Goal: Task Accomplishment & Management: Use online tool/utility

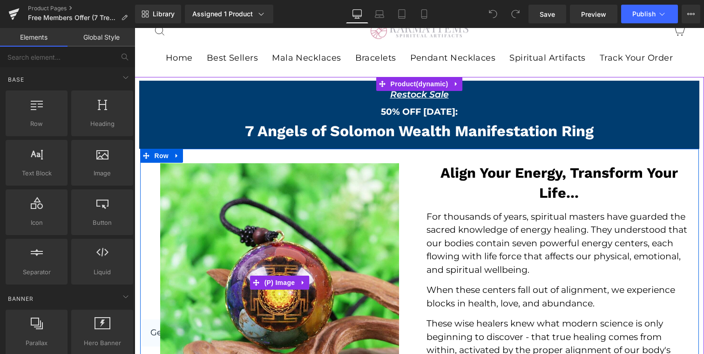
scroll to position [33, 0]
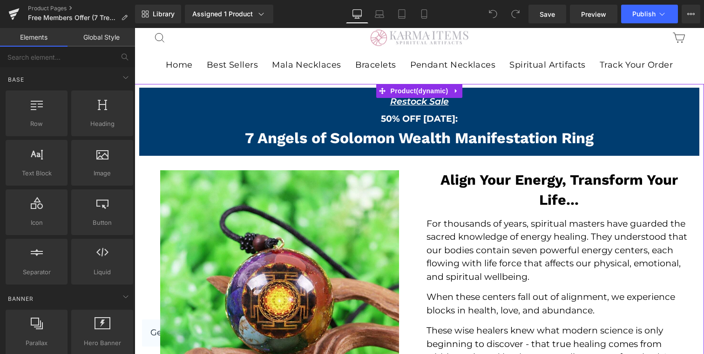
click at [402, 106] on div "Restock Sale Text Block" at bounding box center [420, 102] width 538 height 14
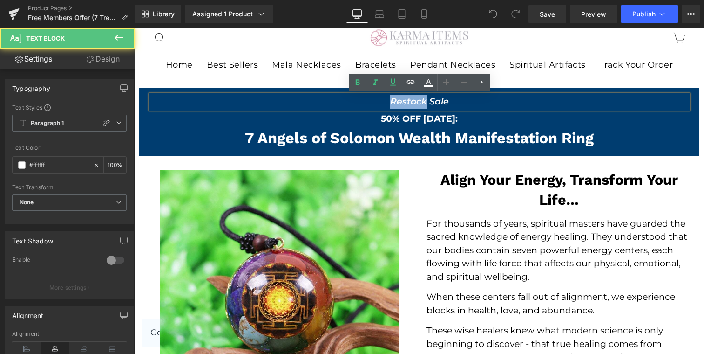
click at [402, 106] on u "Restock Sale" at bounding box center [419, 101] width 59 height 11
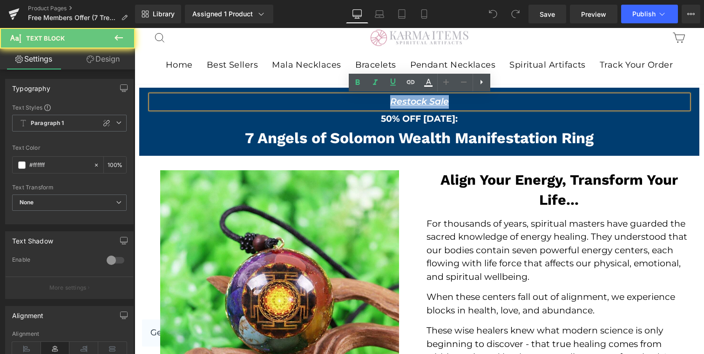
click at [402, 106] on u "Restock Sale" at bounding box center [419, 101] width 59 height 11
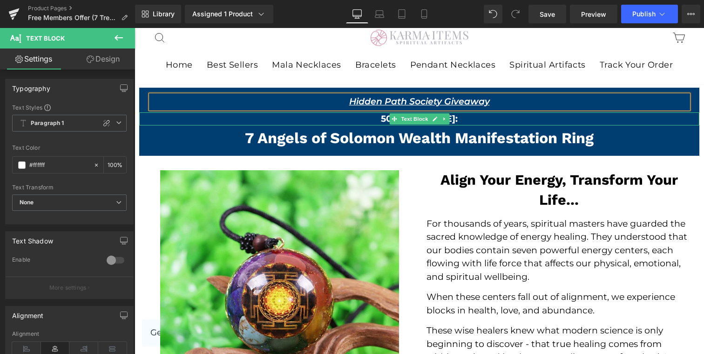
click at [387, 121] on strong "50% OFF [DATE]:" at bounding box center [419, 118] width 77 height 11
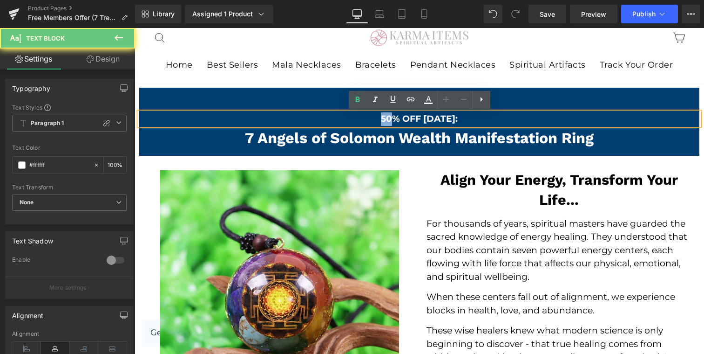
click at [387, 121] on strong "50% OFF [DATE]:" at bounding box center [419, 118] width 77 height 11
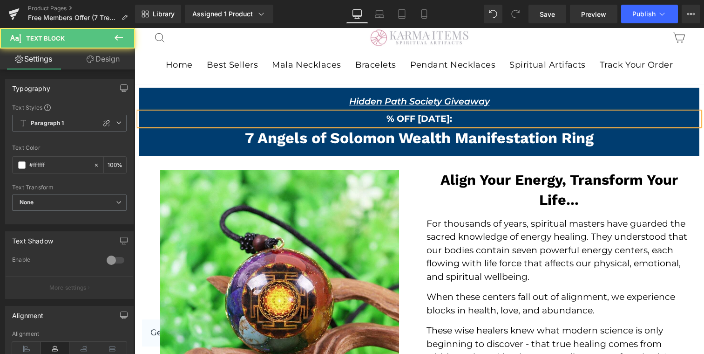
click at [407, 120] on strong "% OFF [DATE]:" at bounding box center [420, 118] width 66 height 11
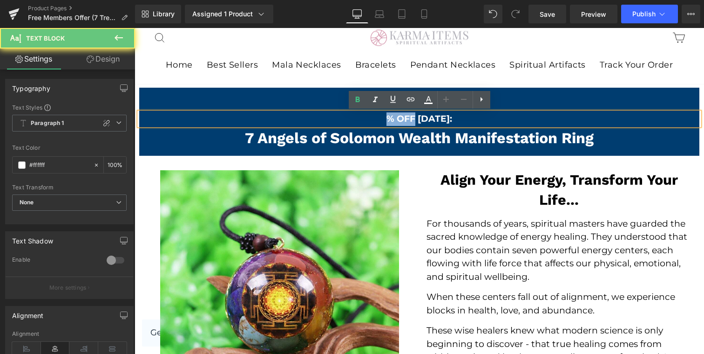
drag, startPoint x: 407, startPoint y: 120, endPoint x: 385, endPoint y: 121, distance: 21.4
click at [385, 121] on p "% OFF [DATE]:" at bounding box center [419, 119] width 560 height 14
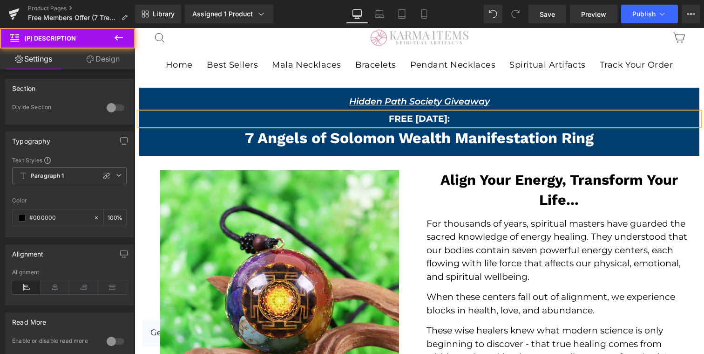
click at [516, 178] on h2 "Align Your Energy, Transform Your Life..." at bounding box center [559, 190] width 265 height 40
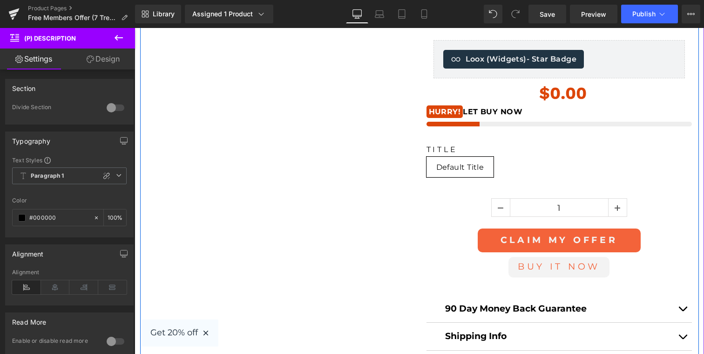
scroll to position [1077, 0]
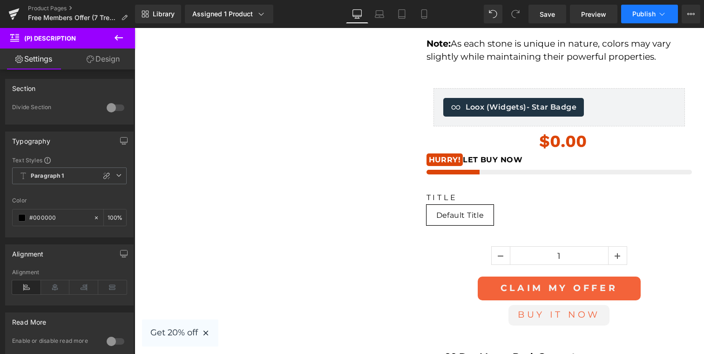
click at [647, 10] on span "Publish" at bounding box center [644, 13] width 23 height 7
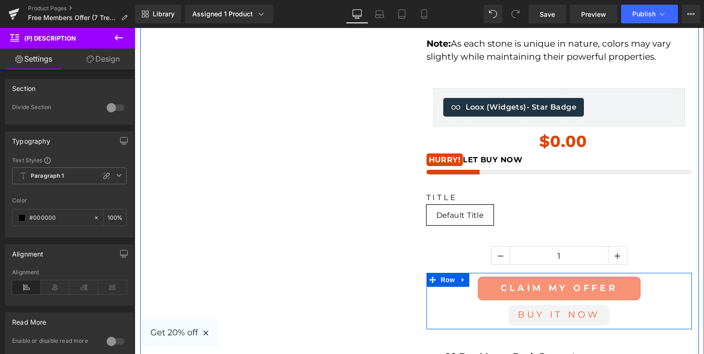
click at [525, 285] on div "CLAIM MY OFFER (P) Cart Button" at bounding box center [560, 288] width 252 height 24
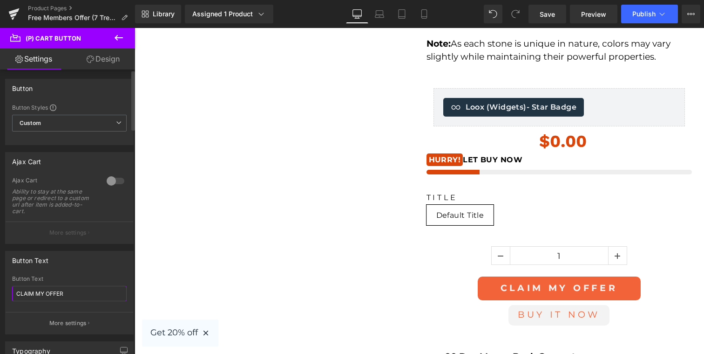
click at [82, 297] on input "CLAIM MY OFFER" at bounding box center [69, 293] width 115 height 15
type input "GET MINE FOR FREE"
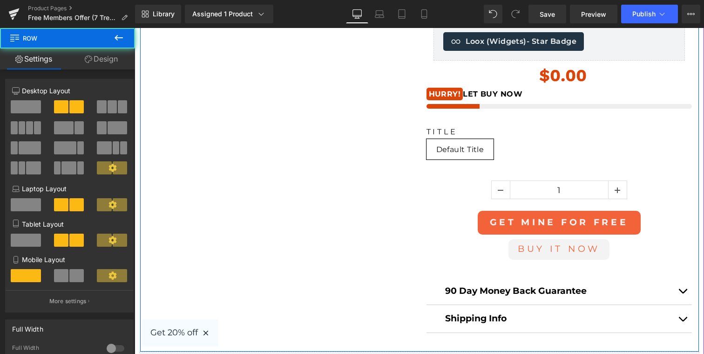
scroll to position [1178, 0]
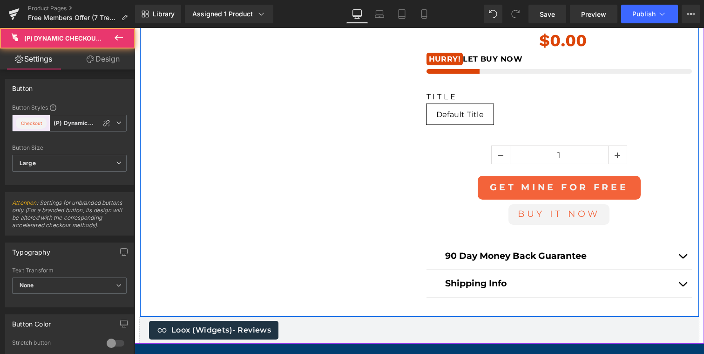
click at [566, 219] on button "Buy it now" at bounding box center [559, 214] width 101 height 20
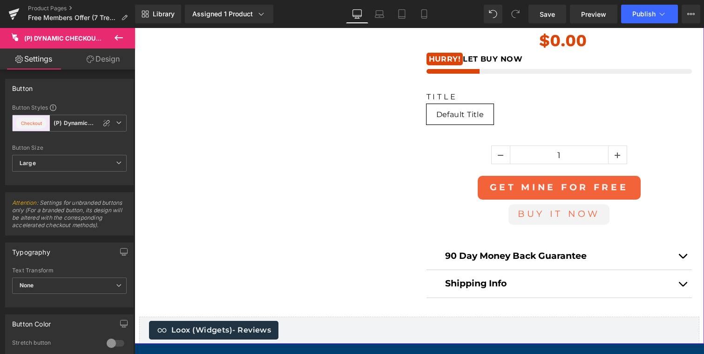
click at [135, 28] on div at bounding box center [135, 28] width 0 height 0
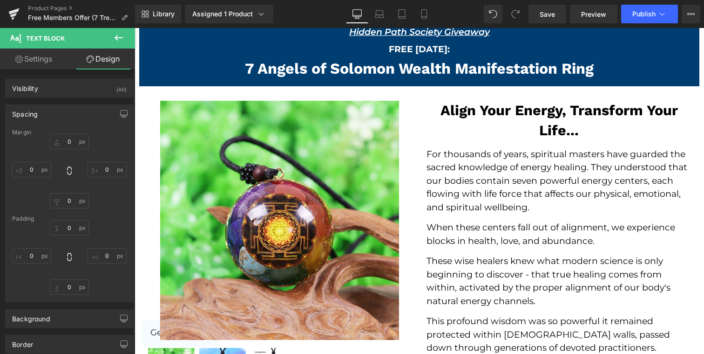
scroll to position [90, 0]
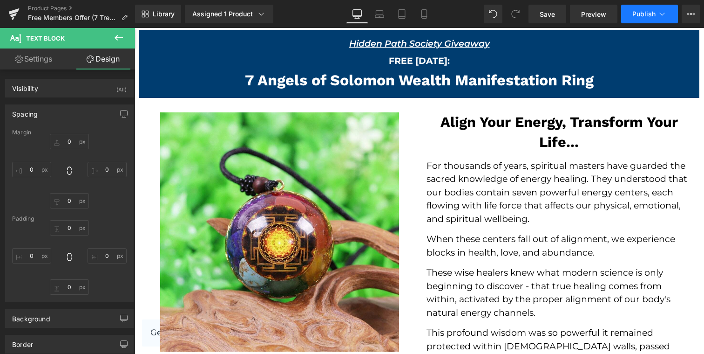
click at [660, 10] on icon at bounding box center [662, 13] width 9 height 9
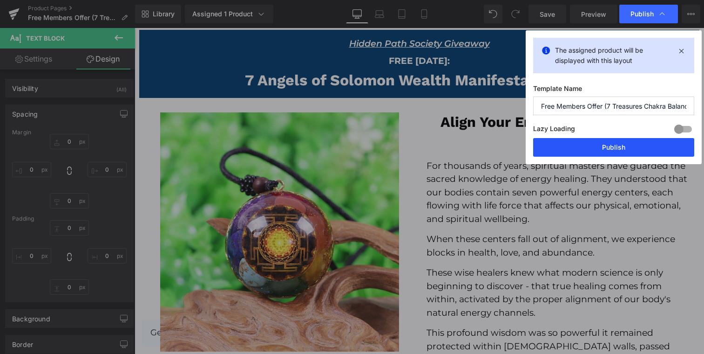
click at [613, 150] on button "Publish" at bounding box center [613, 147] width 161 height 19
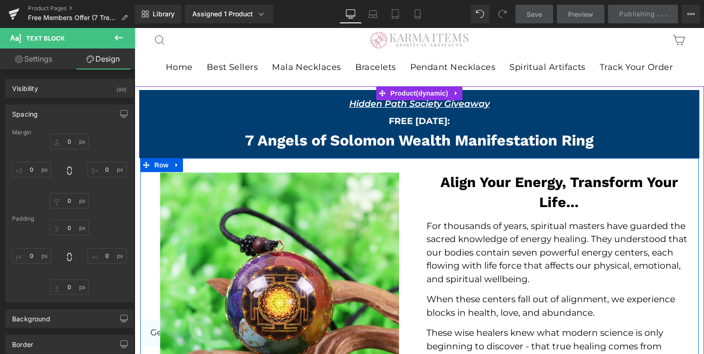
scroll to position [0, 0]
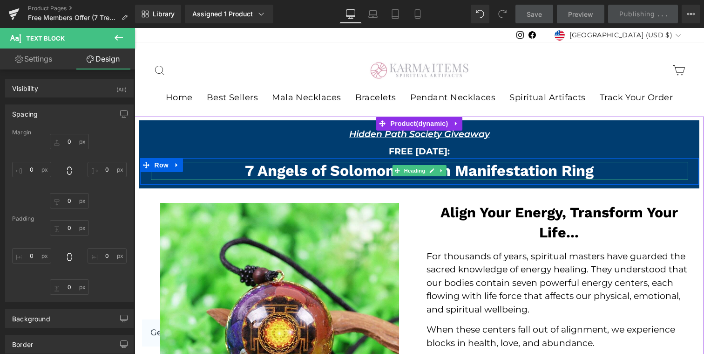
click at [359, 170] on h2 "7 Angels of Solomon Wealth Manifestation Ring" at bounding box center [420, 171] width 538 height 18
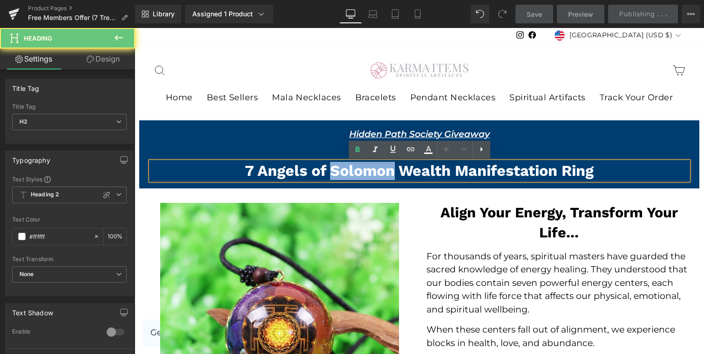
click at [359, 170] on h2 "7 Angels of Solomon Wealth Manifestation Ring" at bounding box center [420, 171] width 538 height 18
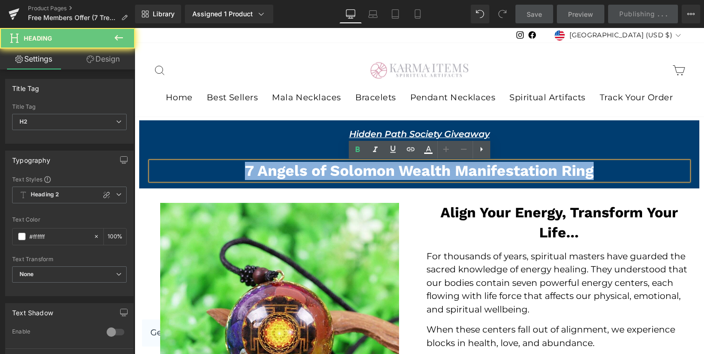
click at [359, 170] on h2 "7 Angels of Solomon Wealth Manifestation Ring" at bounding box center [420, 171] width 538 height 18
paste div "To enrich screen reader interactions, please activate Accessibility in Grammarl…"
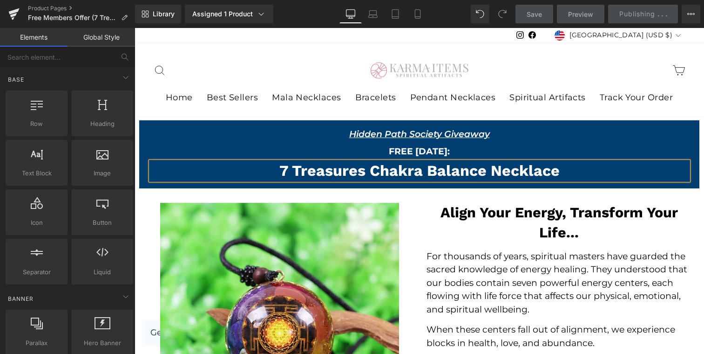
click at [616, 72] on div "Search Cart" at bounding box center [586, 71] width 199 height 20
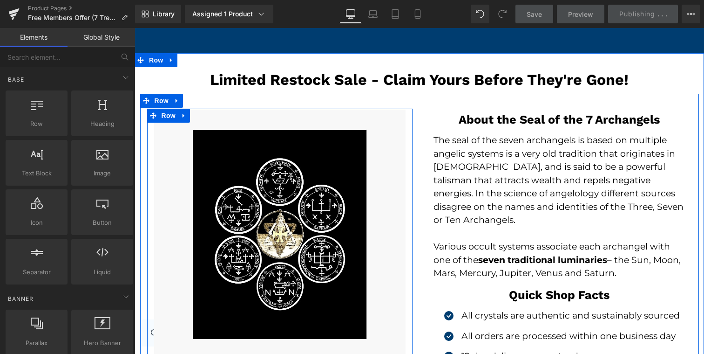
scroll to position [1895, 0]
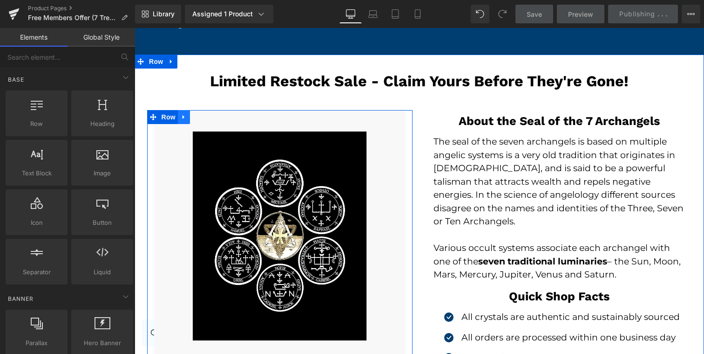
click at [186, 119] on icon at bounding box center [184, 116] width 7 height 7
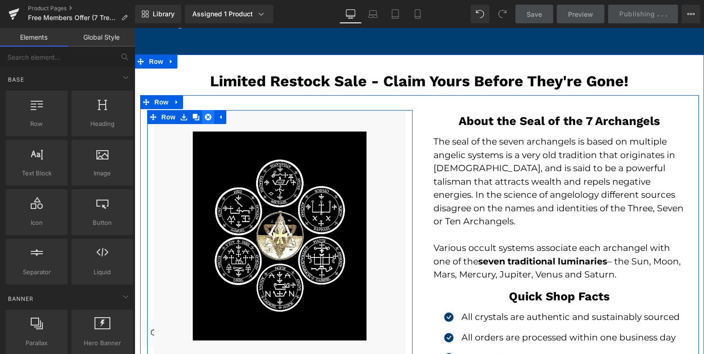
click at [205, 119] on icon at bounding box center [208, 116] width 7 height 7
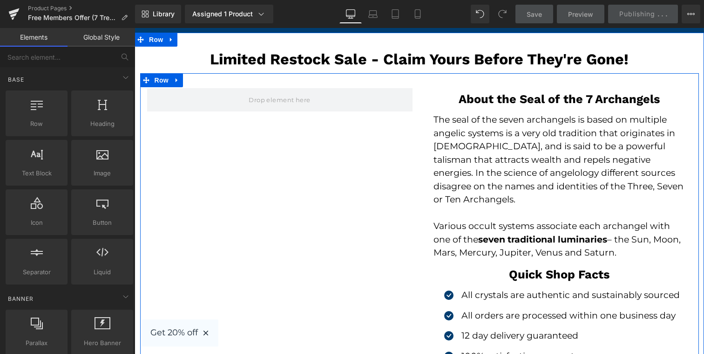
scroll to position [1916, 0]
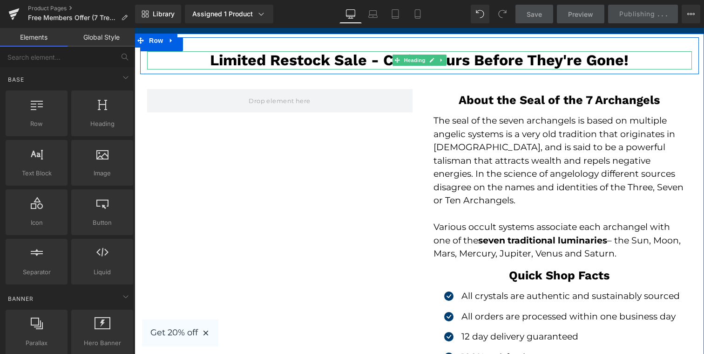
click at [246, 60] on h1 "Limited Restock Sale - Claim Yours Before They're Gone!" at bounding box center [419, 60] width 545 height 18
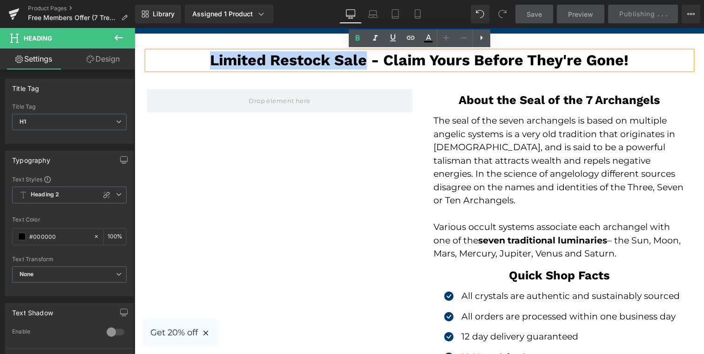
drag, startPoint x: 246, startPoint y: 60, endPoint x: 336, endPoint y: 61, distance: 89.9
click at [335, 61] on h1 "Limited Restock Sale - Claim Yours Before They're Gone!" at bounding box center [419, 60] width 545 height 18
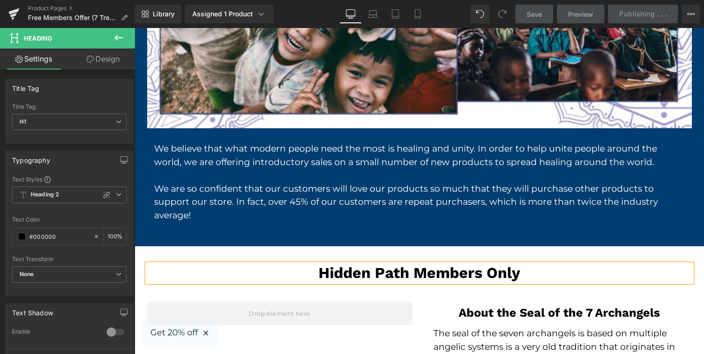
scroll to position [1701, 0]
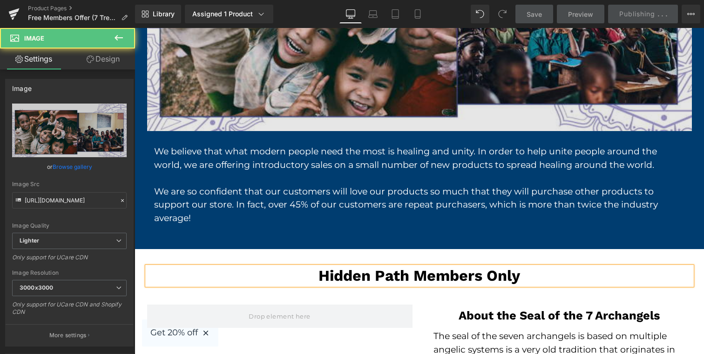
click at [585, 109] on img at bounding box center [419, 3] width 545 height 255
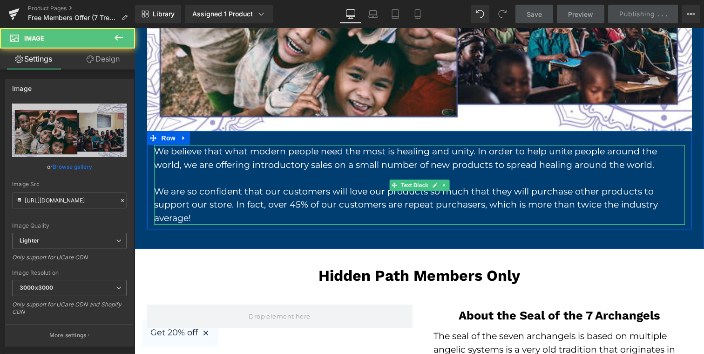
click at [556, 165] on p "We believe that what modern people need the most is healing and unity. In order…" at bounding box center [419, 158] width 531 height 27
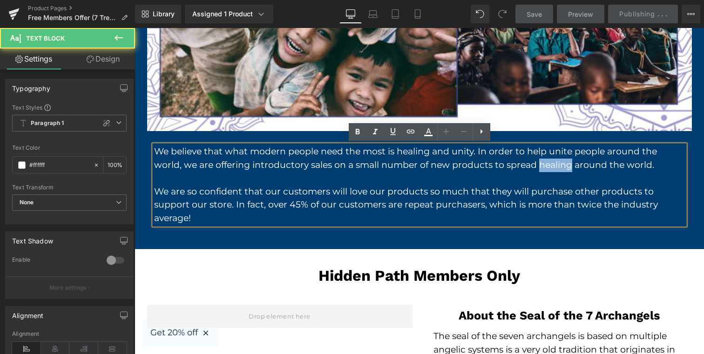
click at [556, 165] on p "We believe that what modern people need the most is healing and unity. In order…" at bounding box center [419, 158] width 531 height 27
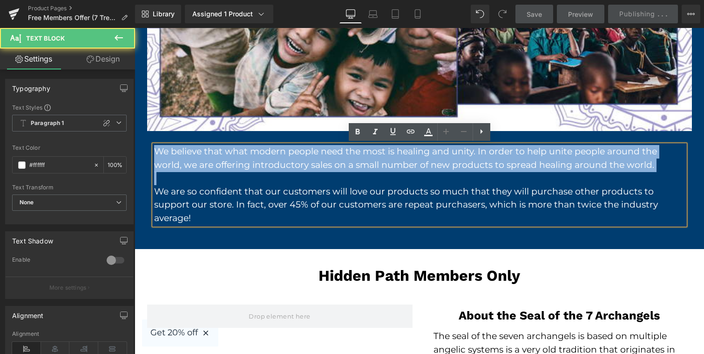
click at [556, 165] on p "We believe that what modern people need the most is healing and unity. In order…" at bounding box center [419, 158] width 531 height 27
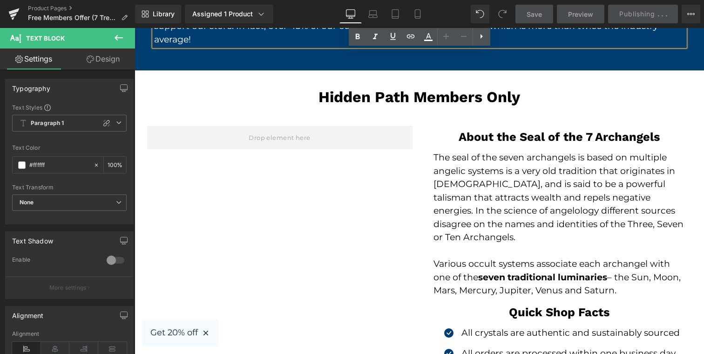
scroll to position [1867, 0]
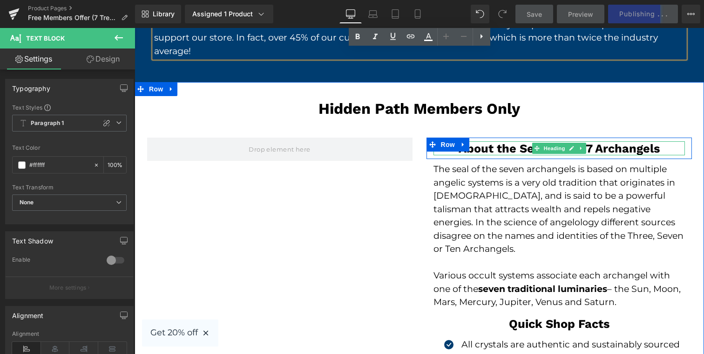
click at [480, 149] on h3 "About the Seal of the 7 Archangels" at bounding box center [560, 148] width 252 height 14
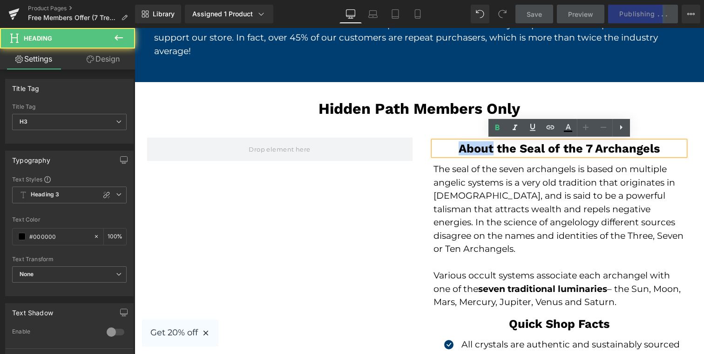
click at [480, 149] on h3 "About the Seal of the 7 Archangels" at bounding box center [560, 148] width 252 height 14
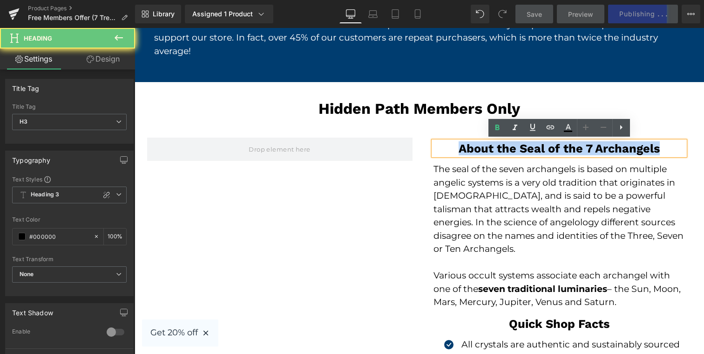
click at [480, 149] on h3 "About the Seal of the 7 Archangels" at bounding box center [560, 148] width 252 height 14
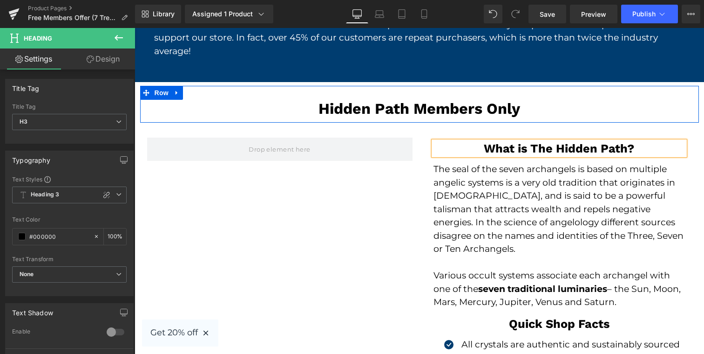
click at [528, 112] on h1 "Hidden Path Members Only" at bounding box center [419, 109] width 545 height 18
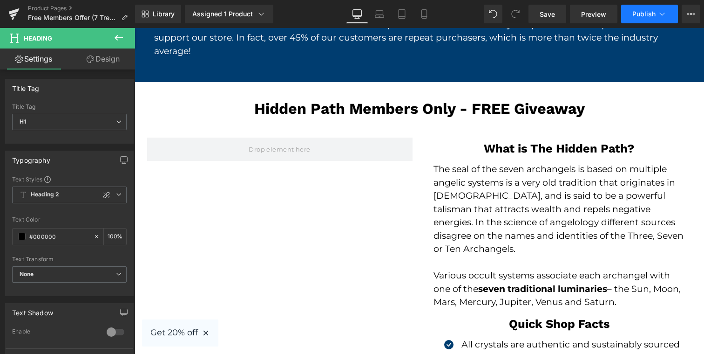
click at [653, 18] on button "Publish" at bounding box center [649, 14] width 57 height 19
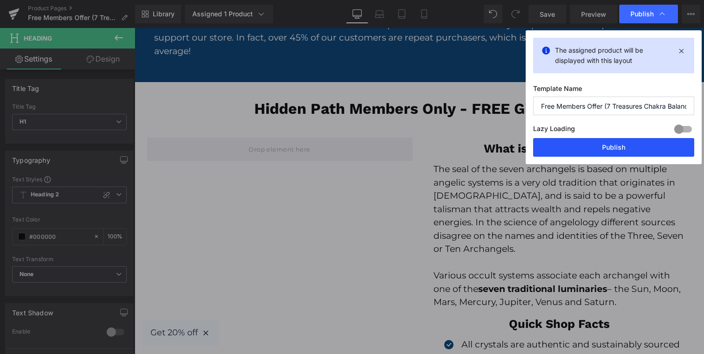
click at [616, 148] on button "Publish" at bounding box center [613, 147] width 161 height 19
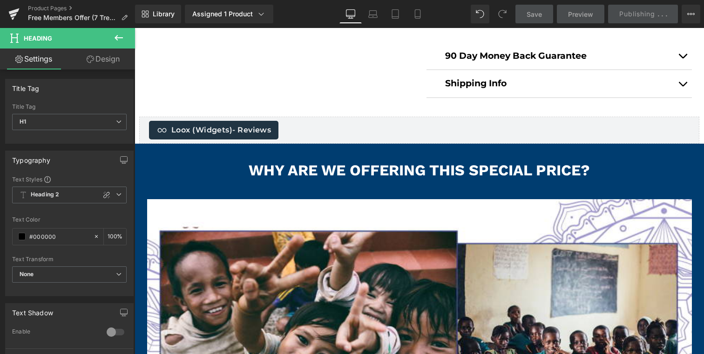
scroll to position [1384, 0]
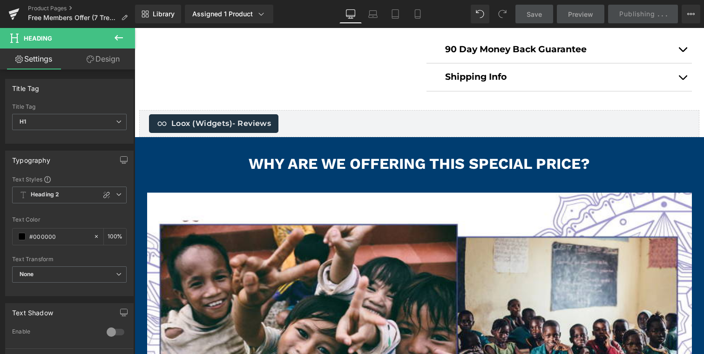
click at [477, 166] on h1 "Why are we offering this SPECIAL PRICE?" at bounding box center [419, 164] width 545 height 18
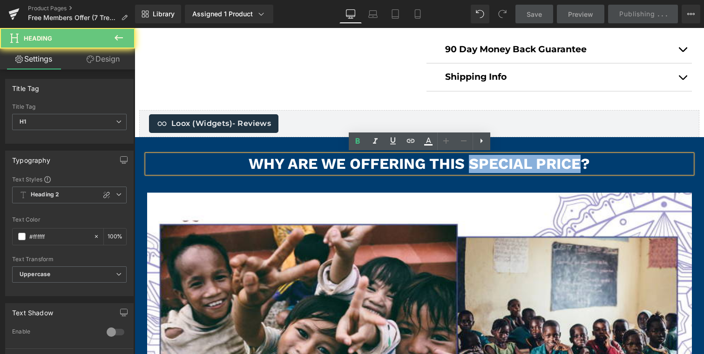
drag, startPoint x: 477, startPoint y: 166, endPoint x: 554, endPoint y: 165, distance: 76.9
click at [554, 165] on h1 "Why are we offering this SPECIAL PRICE?" at bounding box center [419, 164] width 545 height 18
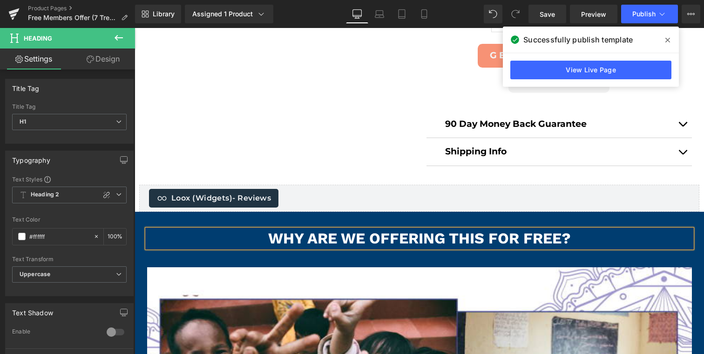
scroll to position [1275, 0]
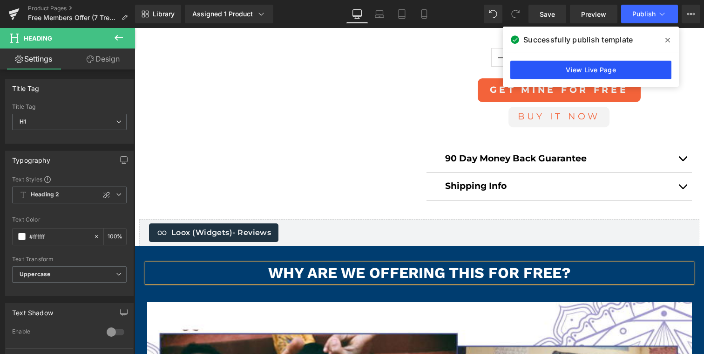
click at [571, 63] on link "View Live Page" at bounding box center [591, 70] width 161 height 19
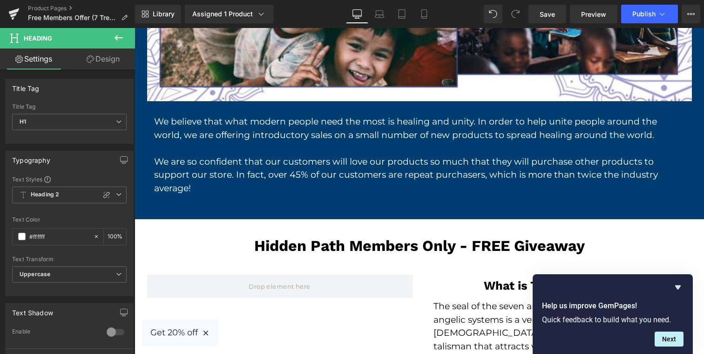
scroll to position [1720, 0]
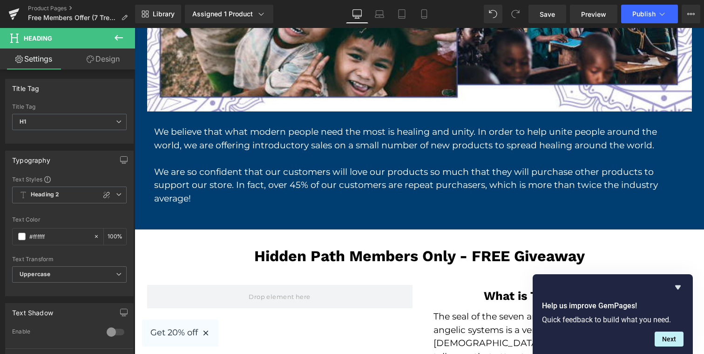
click at [413, 114] on div "We believe that what modern people need the most is healing and unity. In order…" at bounding box center [419, 160] width 545 height 98
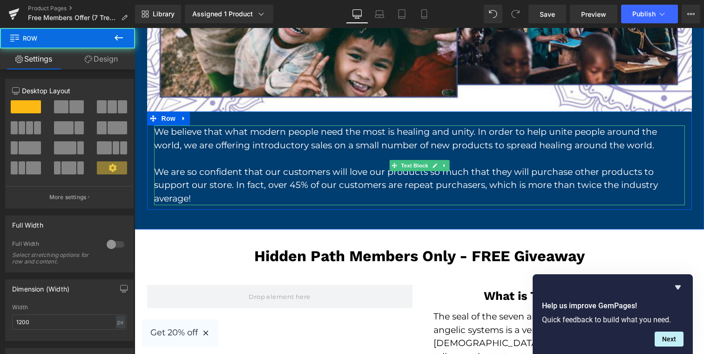
click at [416, 138] on p "We believe that what modern people need the most is healing and unity. In order…" at bounding box center [419, 138] width 531 height 27
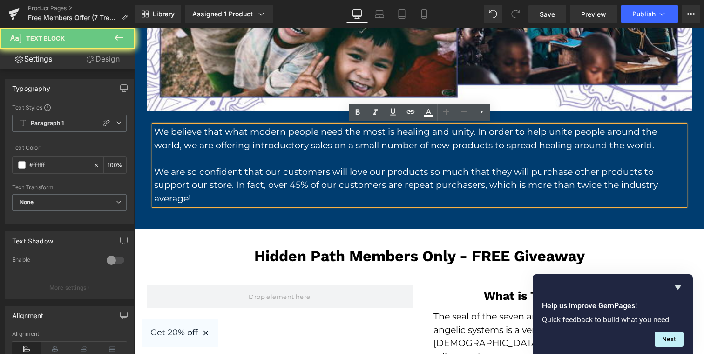
click at [416, 138] on p "We believe that what modern people need the most is healing and unity. In order…" at bounding box center [419, 138] width 531 height 27
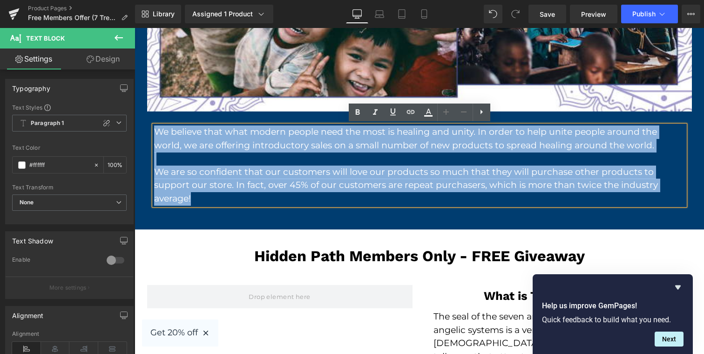
drag, startPoint x: 416, startPoint y: 138, endPoint x: 423, endPoint y: 184, distance: 45.6
click at [423, 184] on div "We believe that what modern people need the most is healing and unity. In order…" at bounding box center [419, 165] width 531 height 80
copy div "We believe that what modern people need the most is healing and unity. In order…"
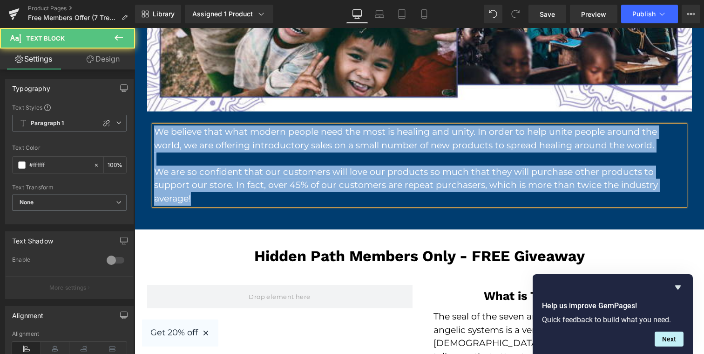
click at [340, 135] on p "We believe that what modern people need the most is healing and unity. In order…" at bounding box center [419, 138] width 531 height 27
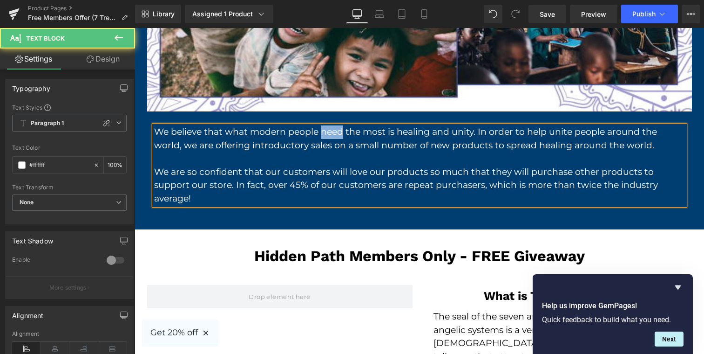
click at [340, 135] on p "We believe that what modern people need the most is healing and unity. In order…" at bounding box center [419, 138] width 531 height 27
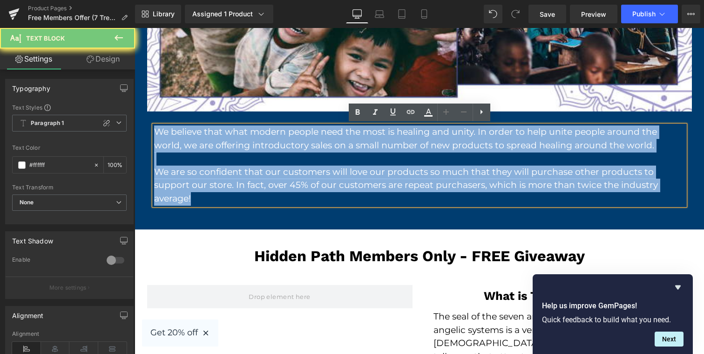
drag, startPoint x: 340, startPoint y: 135, endPoint x: 340, endPoint y: 176, distance: 40.5
click at [340, 176] on div "We believe that what modern people need the most is healing and unity. In order…" at bounding box center [419, 165] width 531 height 80
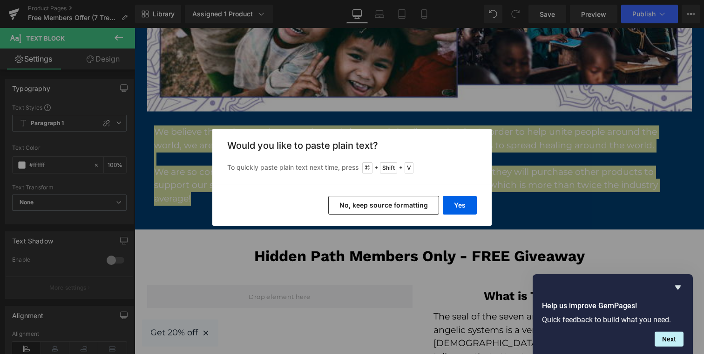
click at [400, 205] on button "No, keep source formatting" at bounding box center [383, 205] width 111 height 19
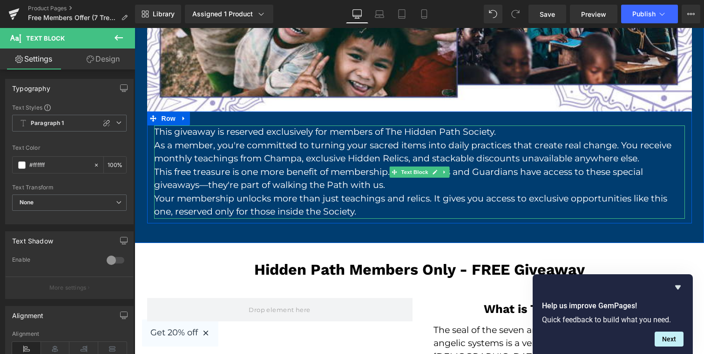
click at [501, 132] on p "This giveaway is reserved exclusively for members of The Hidden Path Society." at bounding box center [419, 132] width 531 height 14
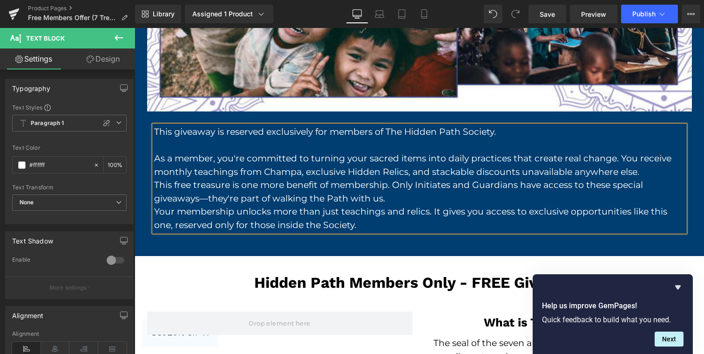
click at [417, 204] on p "This free treasure is one more benefit of membership. Only Initiates and Guardi…" at bounding box center [419, 191] width 531 height 27
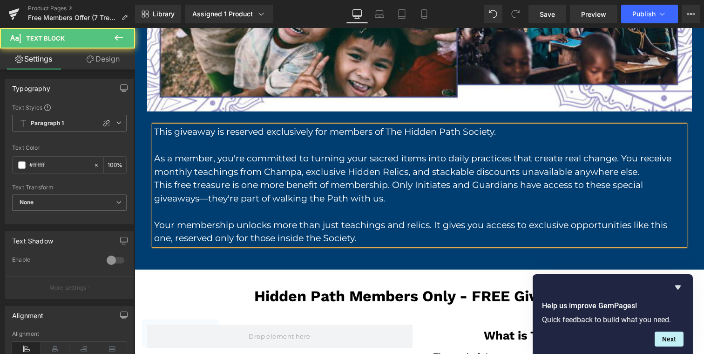
click at [175, 132] on p "This giveaway is reserved exclusively for members of The Hidden Path Society." at bounding box center [419, 132] width 531 height 14
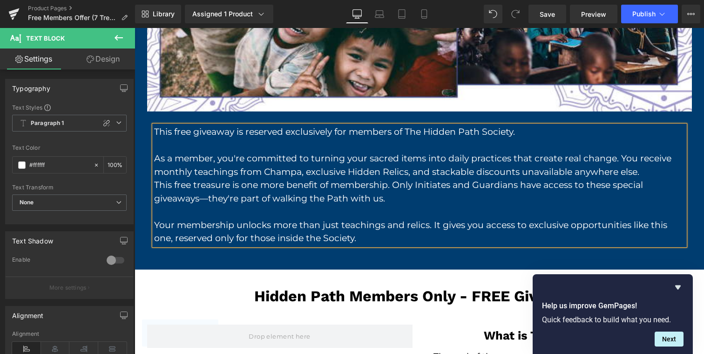
click at [208, 200] on p "This free treasure is one more benefit of membership. Only Initiates and Guardi…" at bounding box center [419, 191] width 531 height 27
click at [402, 184] on p "This free treasure is one more benefit of membership. Only Initiates and Guardi…" at bounding box center [419, 191] width 531 height 27
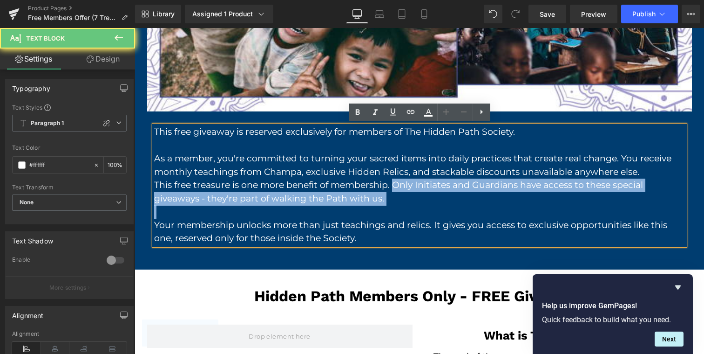
drag, startPoint x: 402, startPoint y: 184, endPoint x: 404, endPoint y: 197, distance: 12.2
click at [404, 196] on p "This free treasure is one more benefit of membership. Only Initiates and Guardi…" at bounding box center [419, 191] width 531 height 27
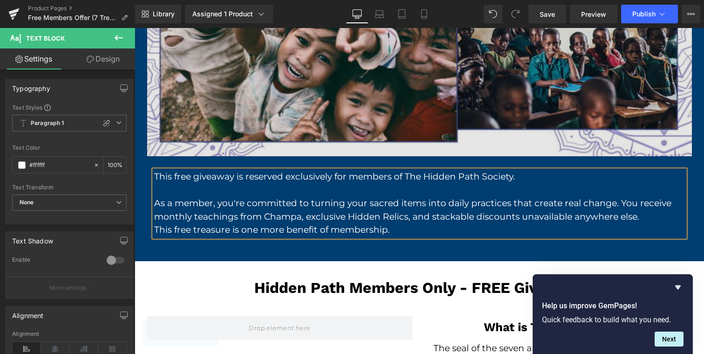
click at [568, 83] on img at bounding box center [419, 28] width 545 height 255
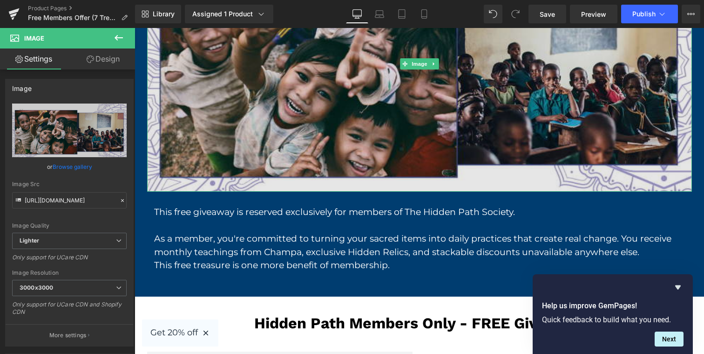
scroll to position [1641, 0]
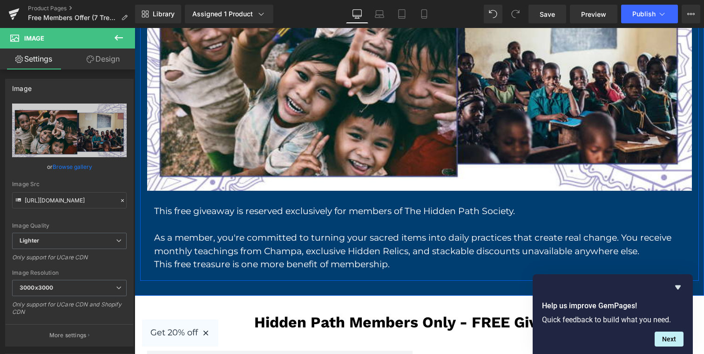
click at [433, 276] on div "Image This free giveaway is reserved exclusively for members of The Hidden Path…" at bounding box center [419, 100] width 559 height 360
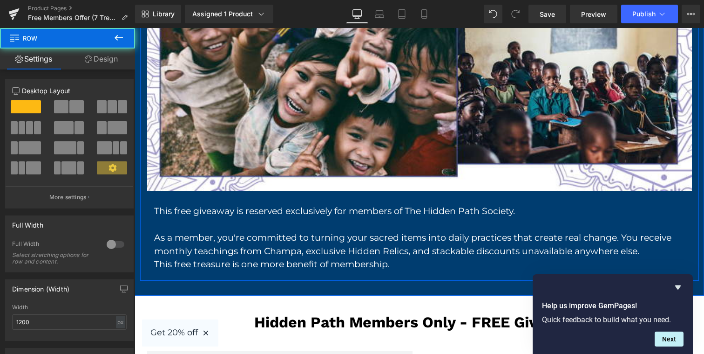
click at [429, 290] on div "Why are we offering this FOR FREE? Heading Row Image This free giveaway is rese…" at bounding box center [420, 87] width 570 height 415
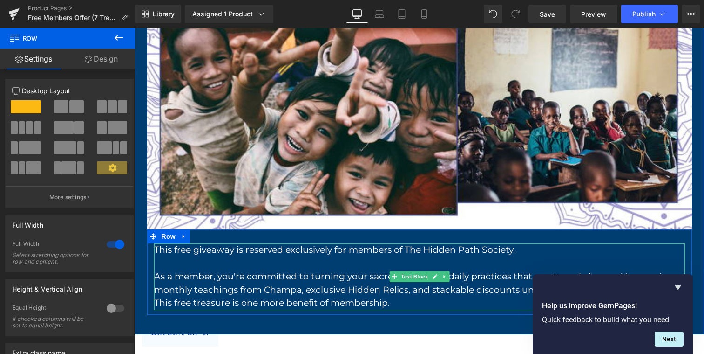
scroll to position [1608, 0]
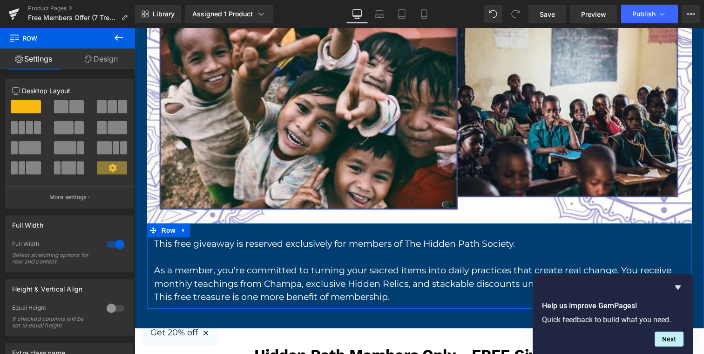
click at [410, 242] on p "This free giveaway is reserved exclusively for members of The Hidden Path Socie…" at bounding box center [419, 244] width 531 height 14
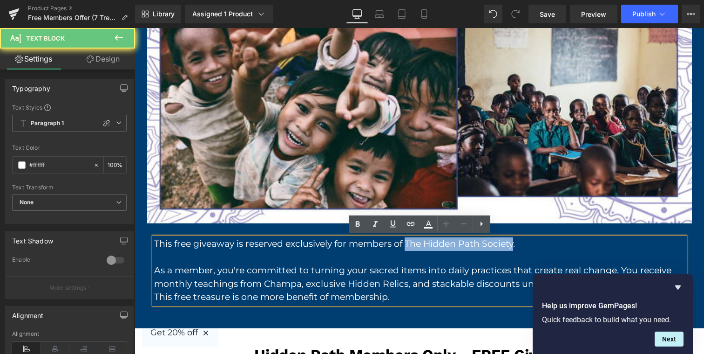
drag, startPoint x: 410, startPoint y: 242, endPoint x: 488, endPoint y: 242, distance: 78.3
click at [488, 242] on p "This free giveaway is reserved exclusively for members of The Hidden Path Socie…" at bounding box center [419, 244] width 531 height 14
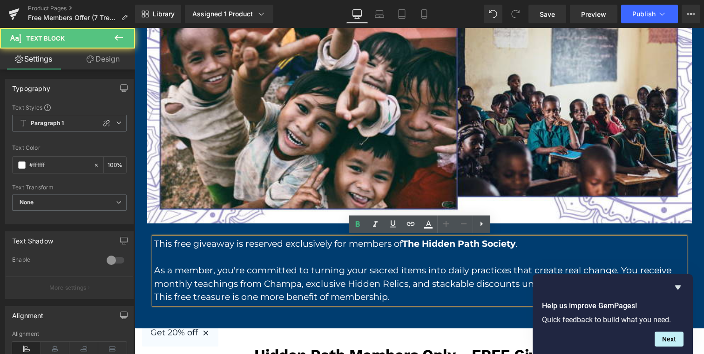
click at [479, 272] on p "As a member, you're committed to turning your sacred items into daily practices…" at bounding box center [419, 277] width 531 height 27
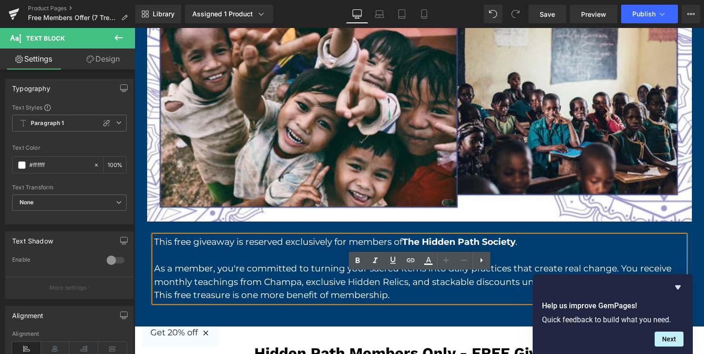
scroll to position [1637, 0]
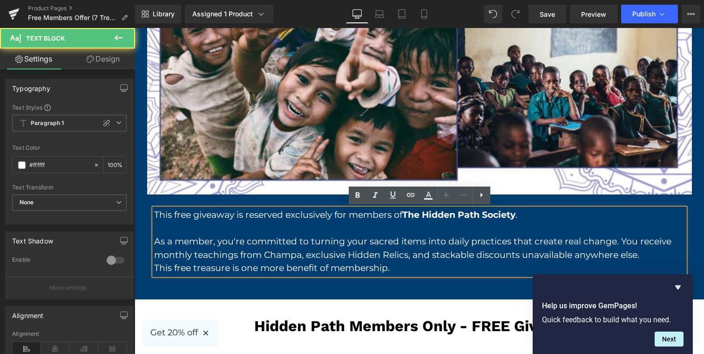
click at [479, 272] on p "This free treasure is one more benefit of membership." at bounding box center [419, 268] width 531 height 14
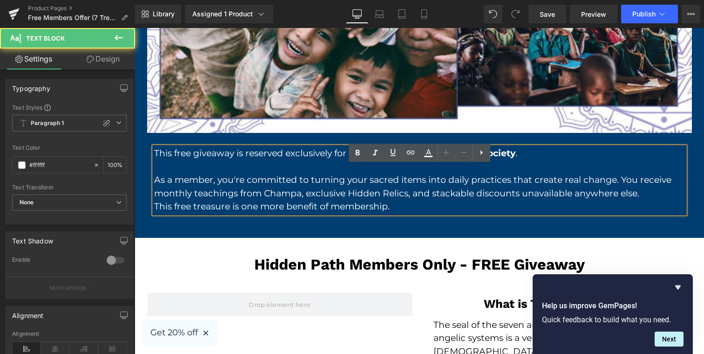
scroll to position [1700, 0]
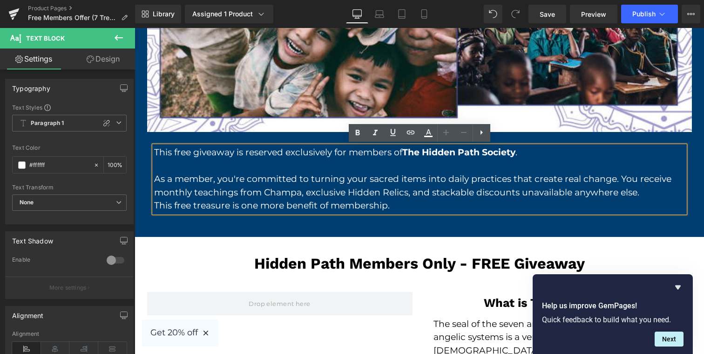
click at [415, 157] on p "This free giveaway is reserved exclusively for members of The Hidden Path Socie…" at bounding box center [419, 153] width 531 height 14
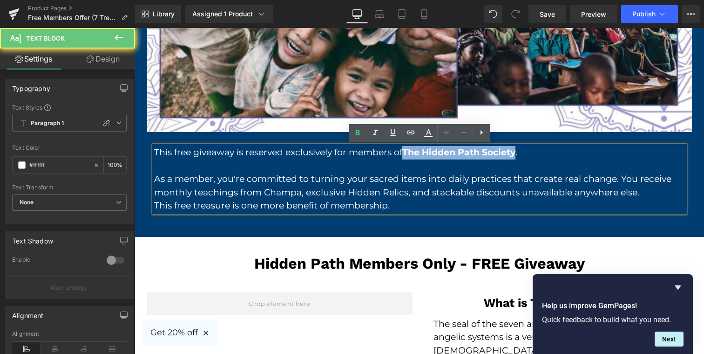
drag, startPoint x: 415, startPoint y: 157, endPoint x: 510, endPoint y: 155, distance: 94.6
click at [510, 155] on p "This free giveaway is reserved exclusively for members of The Hidden Path Socie…" at bounding box center [419, 153] width 531 height 14
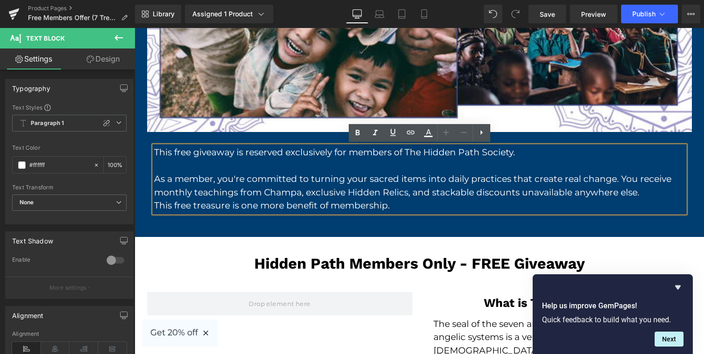
click at [464, 225] on div "Why are we offering this FOR FREE? Heading Row Image This free giveaway is rese…" at bounding box center [420, 28] width 570 height 415
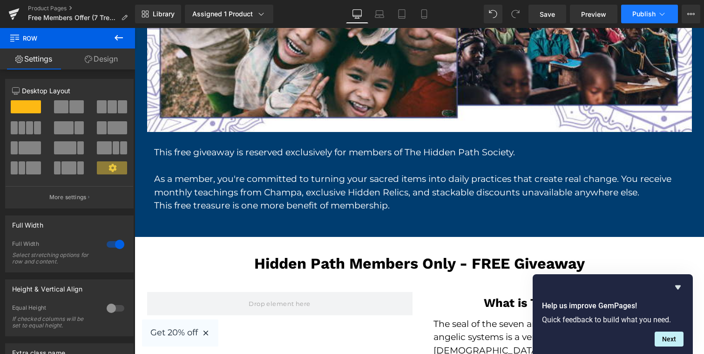
click at [651, 15] on span "Publish" at bounding box center [644, 13] width 23 height 7
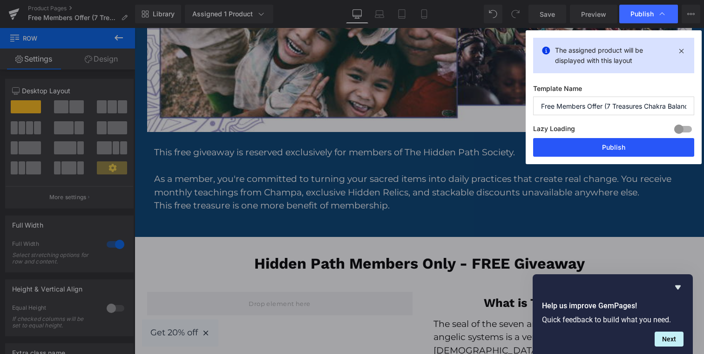
click at [619, 142] on button "Publish" at bounding box center [613, 147] width 161 height 19
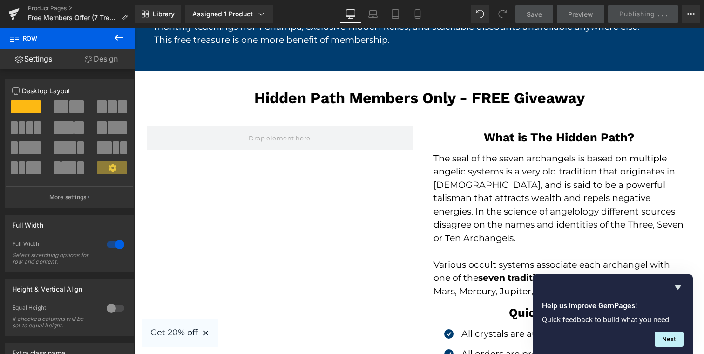
scroll to position [1869, 0]
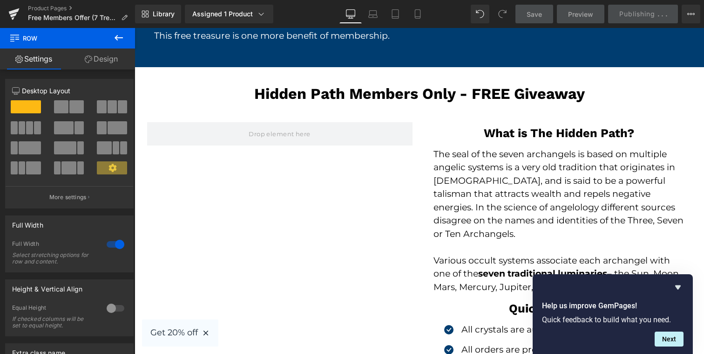
click at [531, 187] on p "The seal of the seven archangels is based on multiple angelic systems is a very…" at bounding box center [560, 194] width 252 height 93
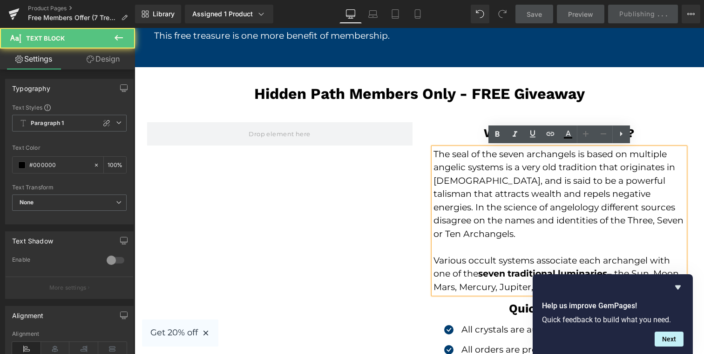
click at [496, 163] on p "The seal of the seven archangels is based on multiple angelic systems is a very…" at bounding box center [560, 194] width 252 height 93
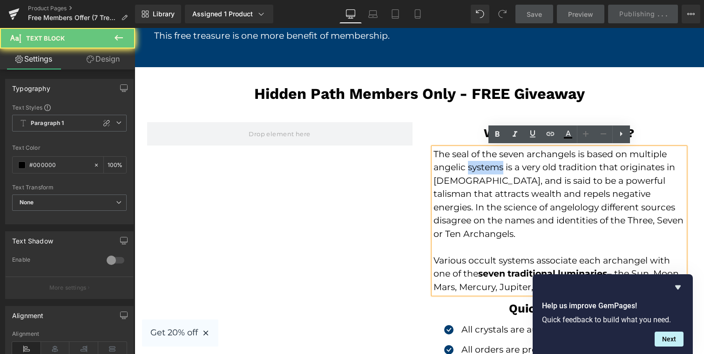
click at [496, 163] on p "The seal of the seven archangels is based on multiple angelic systems is a very…" at bounding box center [560, 194] width 252 height 93
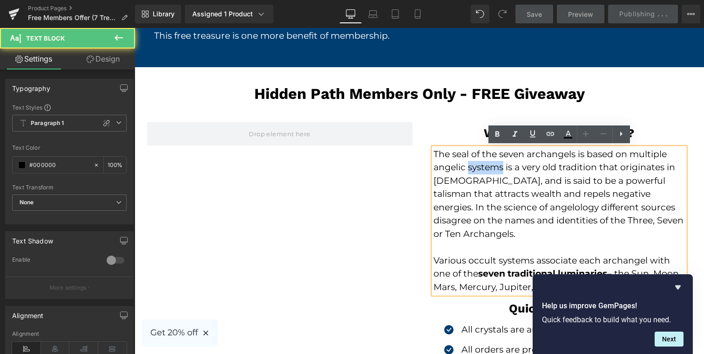
drag, startPoint x: 496, startPoint y: 163, endPoint x: 496, endPoint y: 261, distance: 98.7
click at [496, 261] on div "The seal of the seven archangels is based on multiple angelic systems is a very…" at bounding box center [560, 221] width 252 height 146
click at [496, 261] on p "Various occult systems associate each archangel with one of the seven tradition…" at bounding box center [560, 274] width 252 height 40
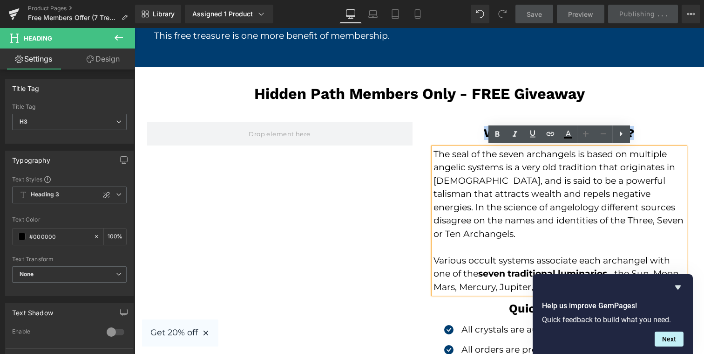
drag, startPoint x: 484, startPoint y: 134, endPoint x: 585, endPoint y: 234, distance: 141.3
click at [588, 238] on div "What is The Hidden Path? Heading Row The seal of the seven archangels is based …" at bounding box center [559, 275] width 279 height 306
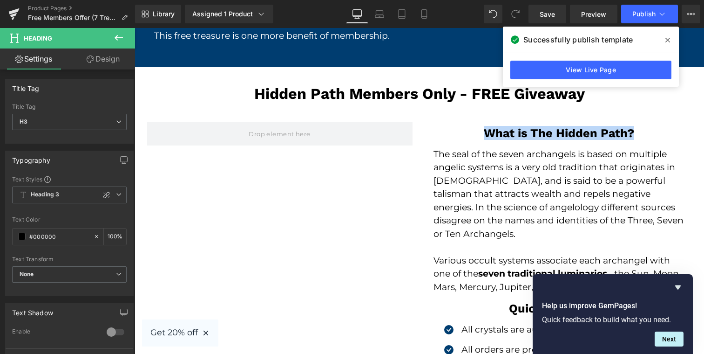
click at [519, 200] on p "The seal of the seven archangels is based on multiple angelic systems is a very…" at bounding box center [560, 194] width 252 height 93
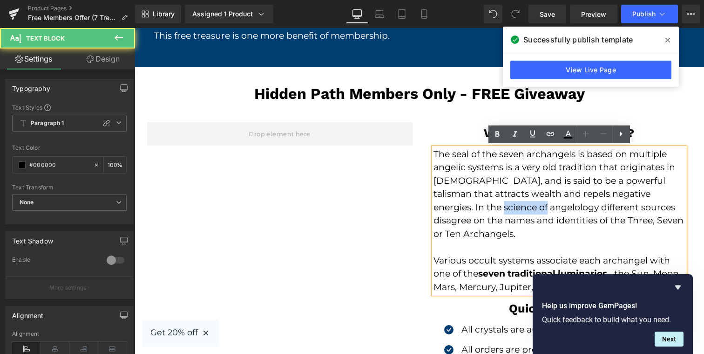
click at [519, 200] on p "The seal of the seven archangels is based on multiple angelic systems is a very…" at bounding box center [560, 194] width 252 height 93
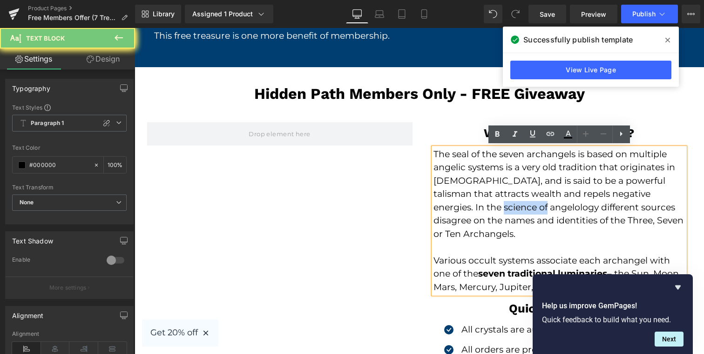
drag, startPoint x: 519, startPoint y: 200, endPoint x: 518, endPoint y: 269, distance: 69.4
click at [518, 269] on div "The seal of the seven archangels is based on multiple angelic systems is a very…" at bounding box center [560, 221] width 252 height 146
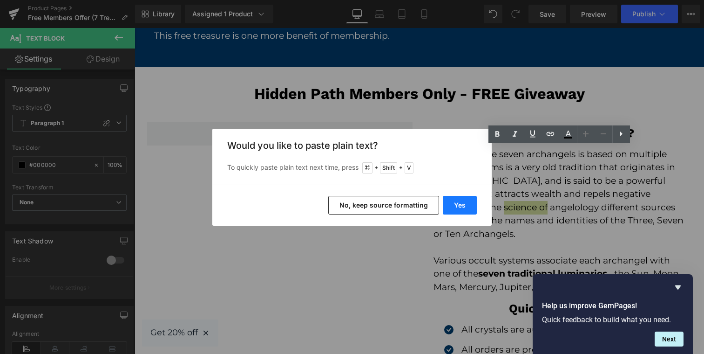
click at [449, 200] on button "Yes" at bounding box center [460, 205] width 34 height 19
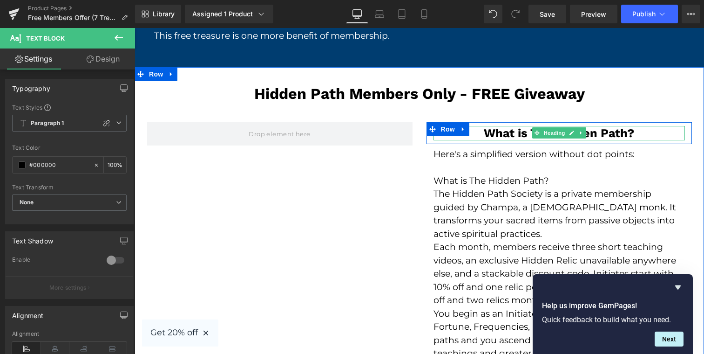
click at [626, 131] on h3 "What is The Hidden Path?" at bounding box center [560, 133] width 252 height 14
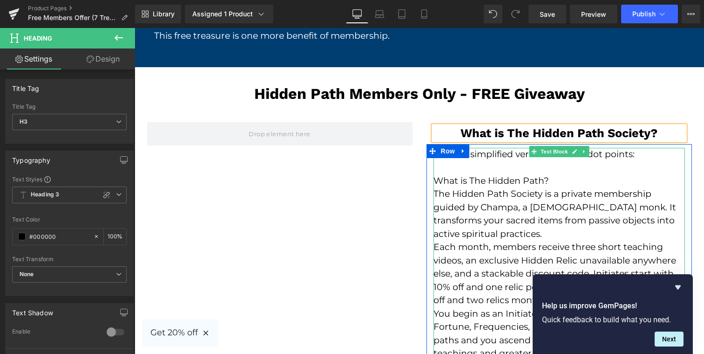
click at [524, 157] on p "Here's a simplified version without dot points:" at bounding box center [560, 155] width 252 height 14
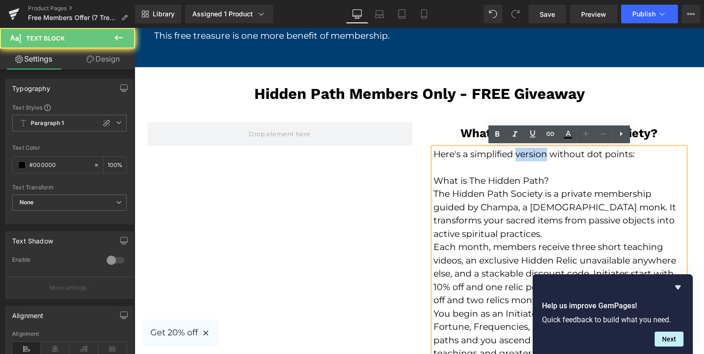
click at [524, 157] on p "Here's a simplified version without dot points:" at bounding box center [560, 155] width 252 height 14
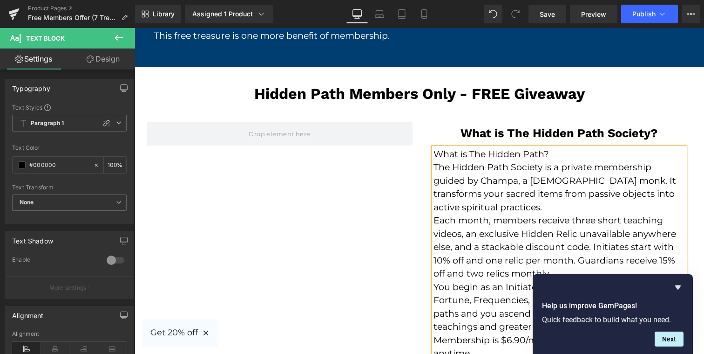
click at [529, 154] on span "What is The Hidden Path?" at bounding box center [492, 154] width 116 height 11
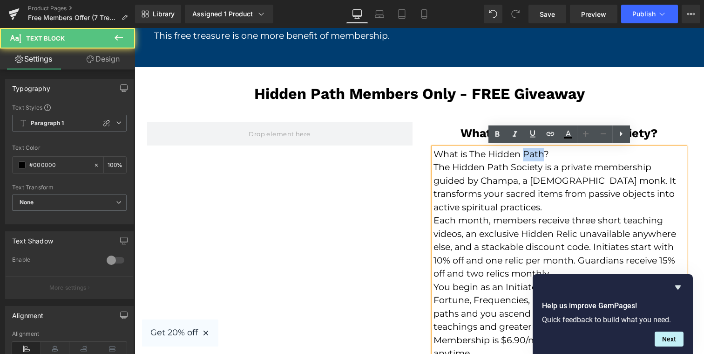
click at [529, 154] on span "What is The Hidden Path?" at bounding box center [492, 154] width 116 height 11
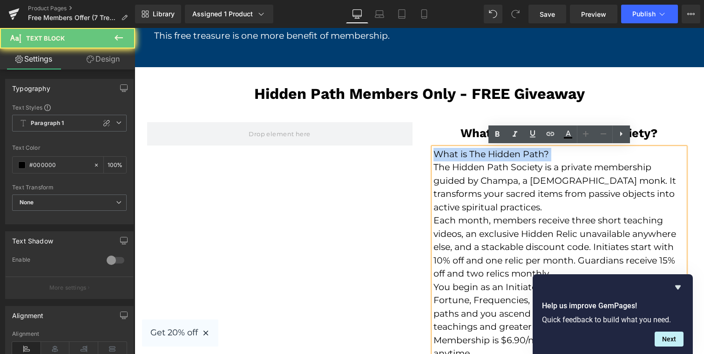
click at [529, 154] on span "What is The Hidden Path?" at bounding box center [492, 154] width 116 height 11
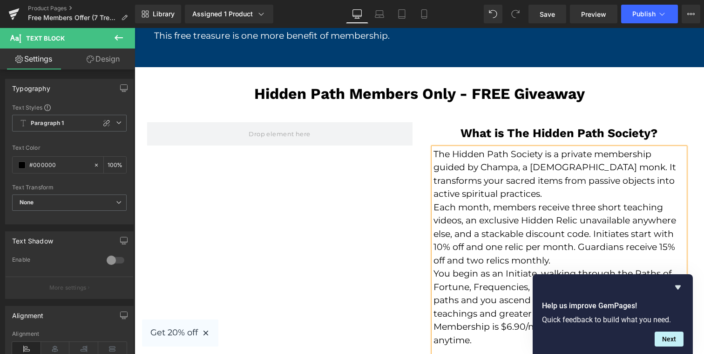
click at [509, 194] on p "The Hidden Path Society is a private membership guided by Champa, a [DEMOGRAPHI…" at bounding box center [560, 174] width 252 height 53
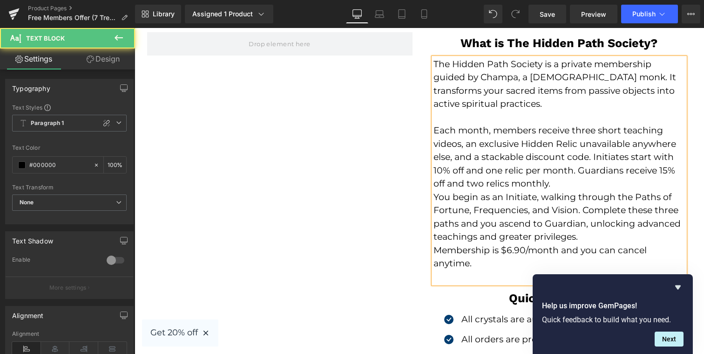
scroll to position [1962, 0]
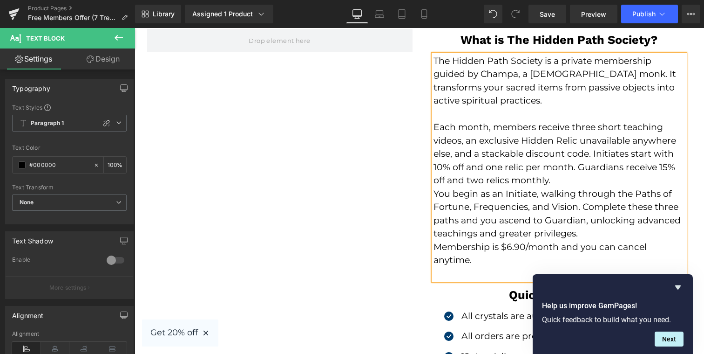
click at [577, 192] on p "You begin as an Initiate, walking through the Paths of Fortune, Frequencies, an…" at bounding box center [560, 213] width 252 height 53
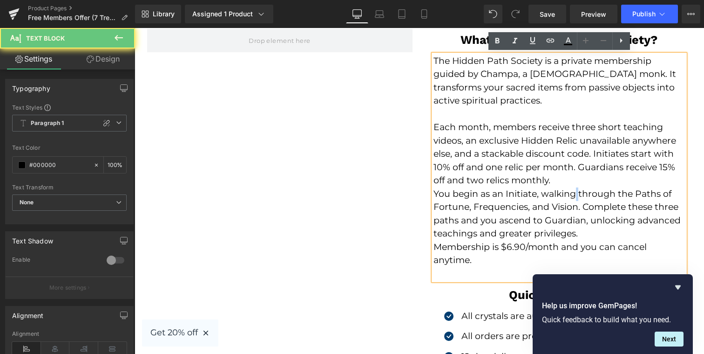
click at [577, 192] on p "You begin as an Initiate, walking through the Paths of Fortune, Frequencies, an…" at bounding box center [560, 213] width 252 height 53
click at [572, 182] on p "Each month, members receive three short teaching videos, an exclusive Hidden Re…" at bounding box center [560, 154] width 252 height 67
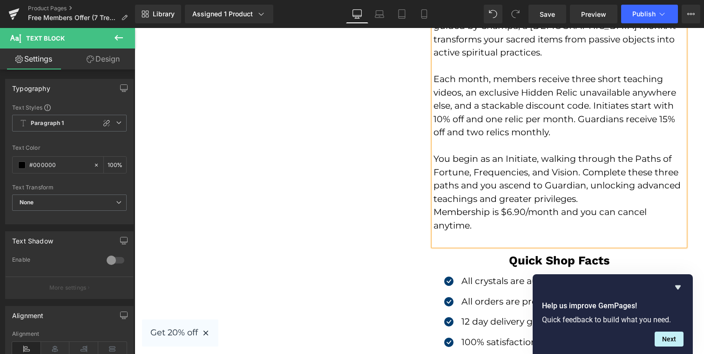
scroll to position [2032, 0]
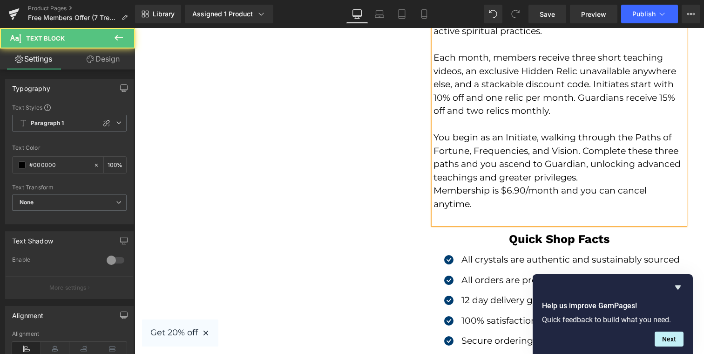
click at [606, 173] on p "You begin as an Initiate, walking through the Paths of Fortune, Frequencies, an…" at bounding box center [560, 157] width 252 height 53
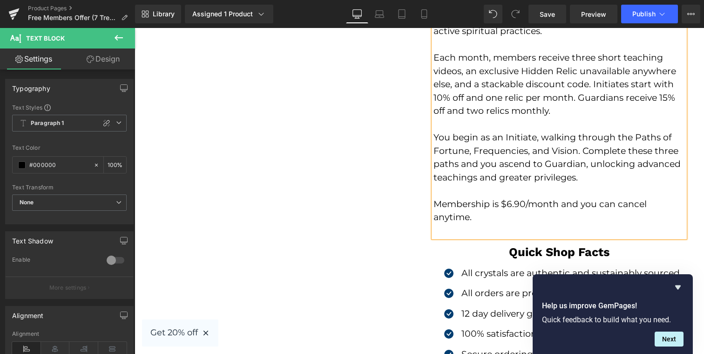
click at [568, 232] on p at bounding box center [560, 231] width 252 height 14
click at [694, 189] on div "What is The Hidden Path Society? Heading Row The Hidden Path Society is a priva…" at bounding box center [559, 165] width 279 height 412
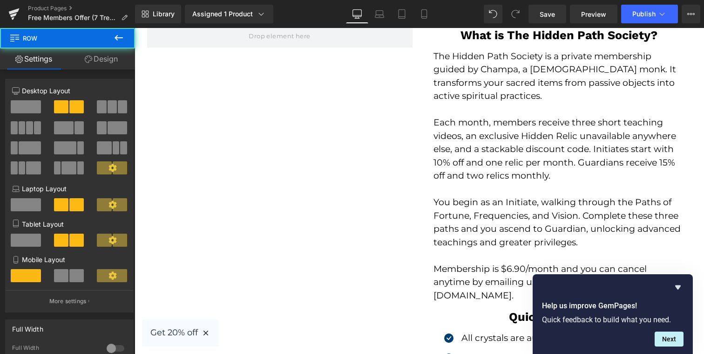
scroll to position [1966, 0]
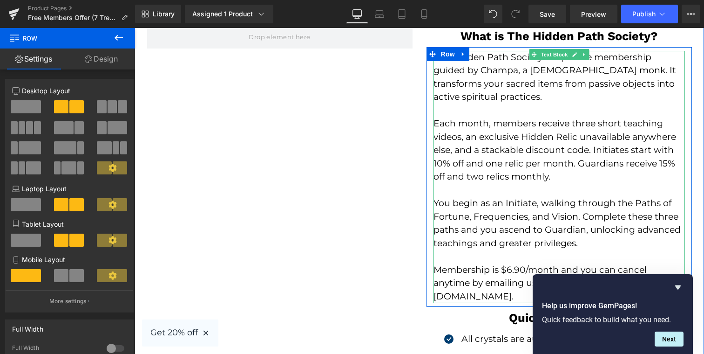
click at [512, 270] on p "Membership is $6.90/month and you can cancel anytime by emailing us at [EMAIL_A…" at bounding box center [560, 283] width 252 height 40
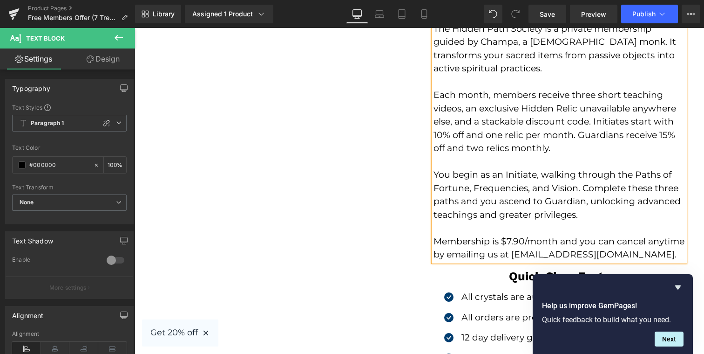
scroll to position [1996, 0]
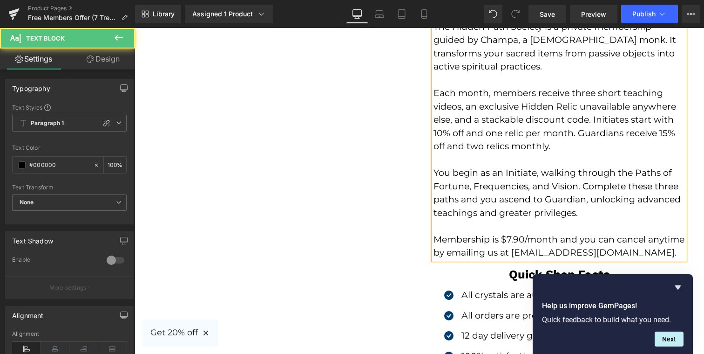
click at [479, 240] on p "Membership is $7.90/month and you can cancel anytime by emailing us at [EMAIL_A…" at bounding box center [560, 246] width 252 height 27
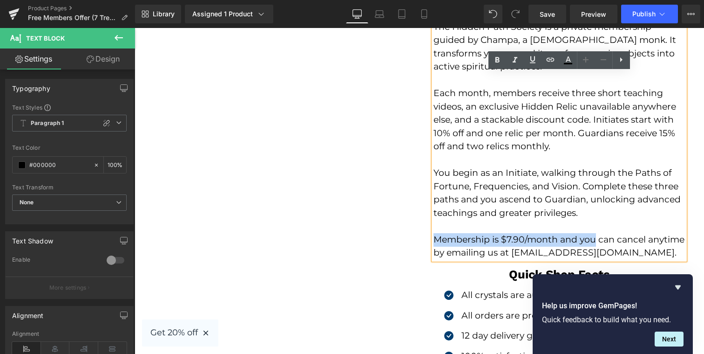
drag, startPoint x: 479, startPoint y: 240, endPoint x: 591, endPoint y: 242, distance: 112.3
click at [591, 242] on p "Membership is $7.90/month and you can cancel anytime by emailing us at [EMAIL_A…" at bounding box center [560, 246] width 252 height 27
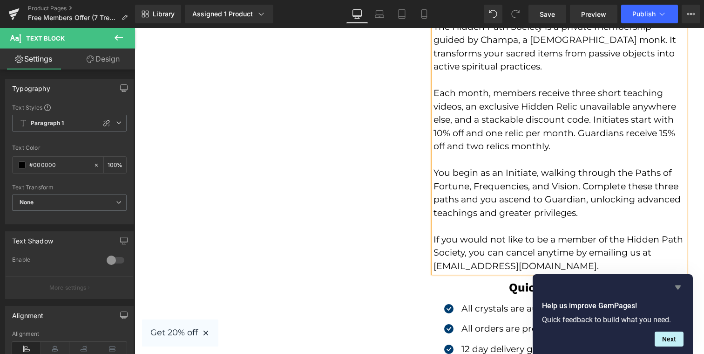
click at [681, 285] on icon "Hide survey" at bounding box center [678, 286] width 11 height 11
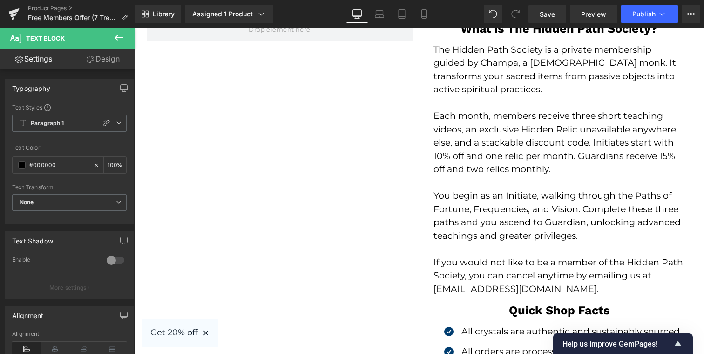
scroll to position [1989, 0]
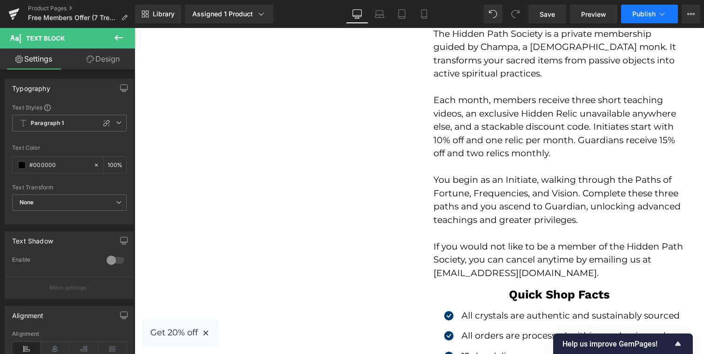
click at [647, 23] on button "Publish" at bounding box center [649, 14] width 57 height 19
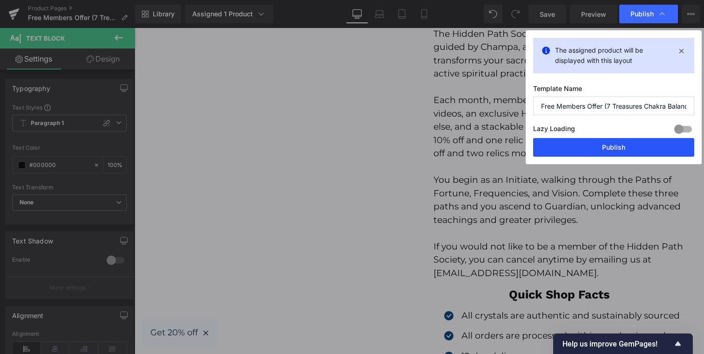
click at [610, 152] on button "Publish" at bounding box center [613, 147] width 161 height 19
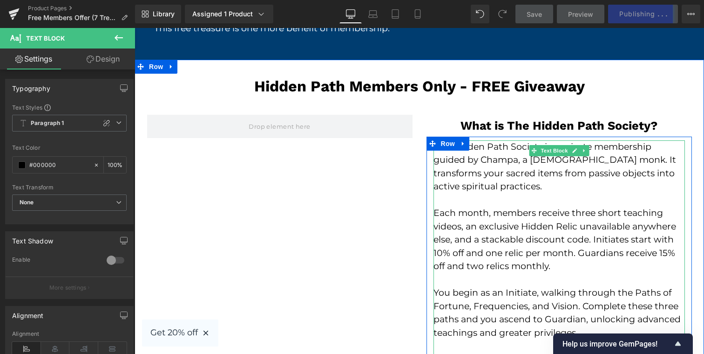
scroll to position [1872, 0]
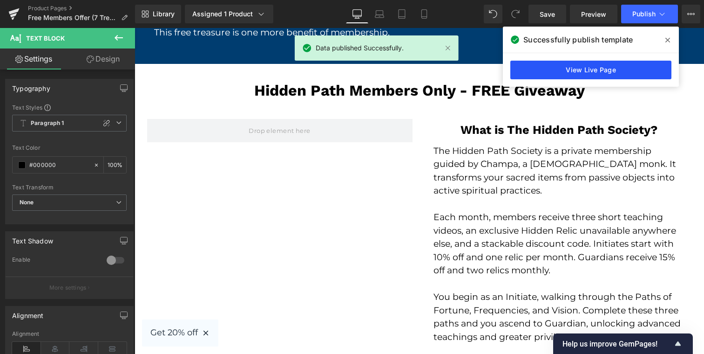
click at [637, 71] on link "View Live Page" at bounding box center [591, 70] width 161 height 19
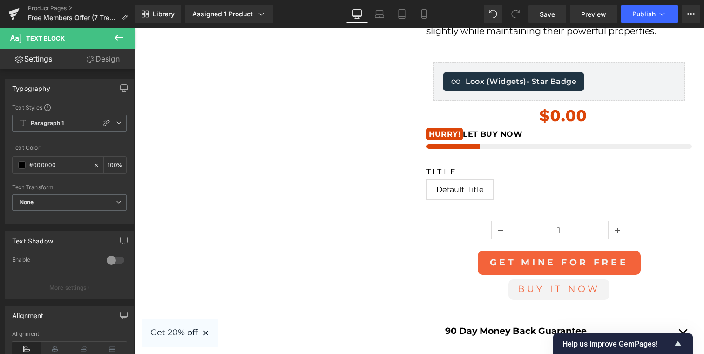
scroll to position [1128, 0]
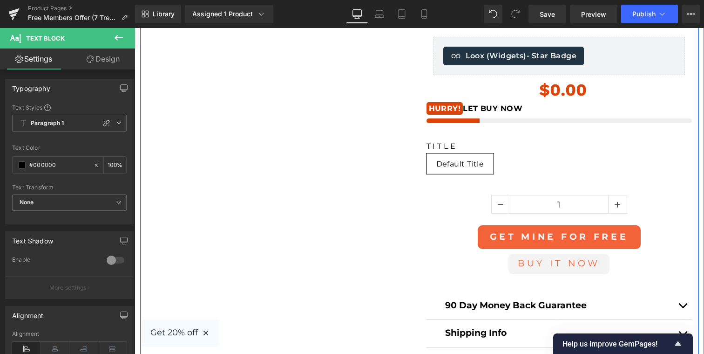
click at [513, 200] on input "1" at bounding box center [560, 204] width 98 height 19
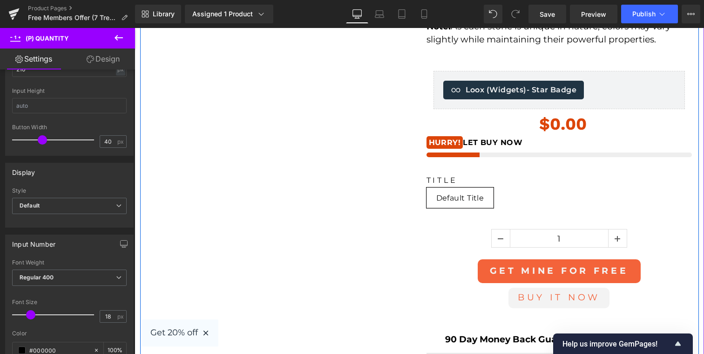
scroll to position [1105, 0]
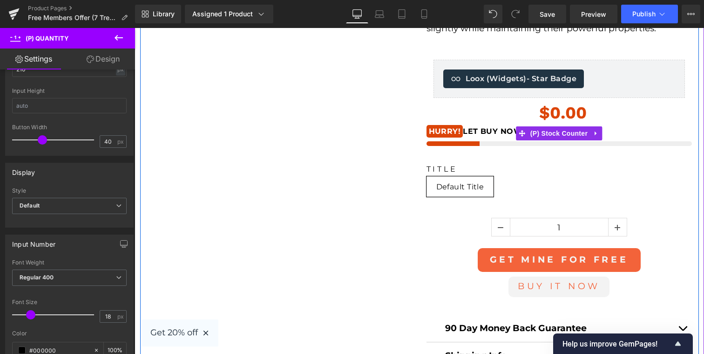
click at [483, 135] on div "HURRY! LET BUY NOW" at bounding box center [559, 131] width 265 height 10
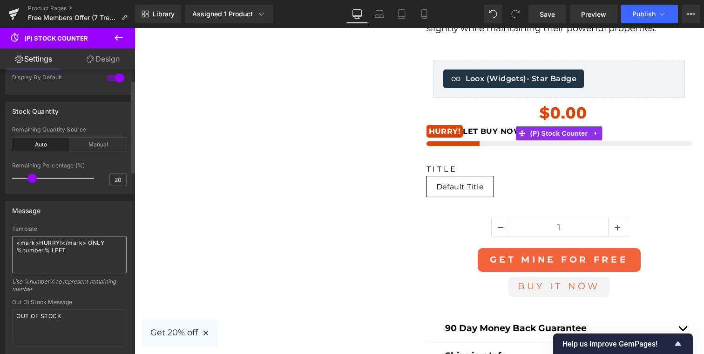
scroll to position [33, 0]
click at [97, 241] on textarea "<mark>HURRY!</mark> ONLY %number% LEFT" at bounding box center [69, 251] width 115 height 37
drag, startPoint x: 97, startPoint y: 241, endPoint x: 96, endPoint y: 247, distance: 6.7
click at [96, 247] on textarea "<mark>HURRY!</mark> ONLY %number% LEFT" at bounding box center [69, 251] width 115 height 37
click at [93, 248] on textarea "<mark>HURRY!</mark> ONLY %number% LEFT" at bounding box center [69, 251] width 115 height 37
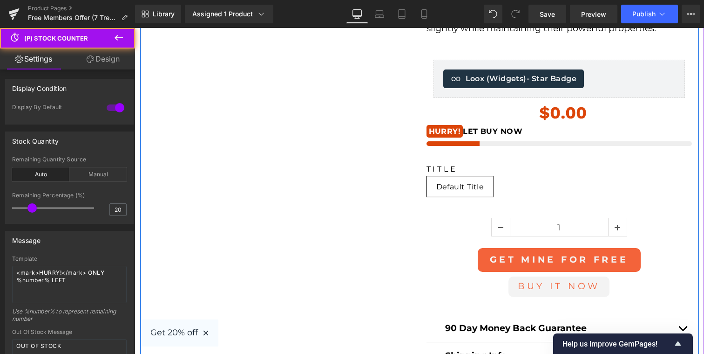
click at [471, 134] on div "HURRY! LET BUY NOW" at bounding box center [559, 131] width 265 height 10
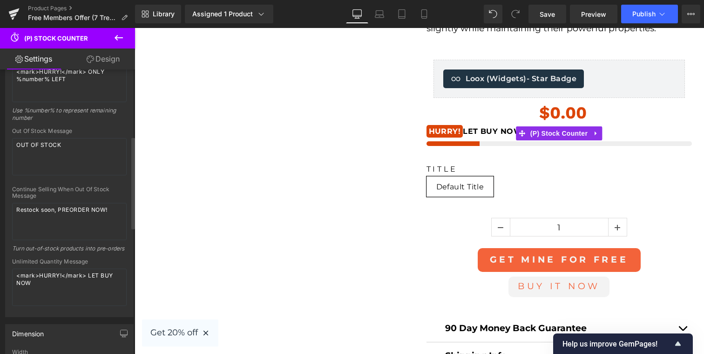
scroll to position [205, 0]
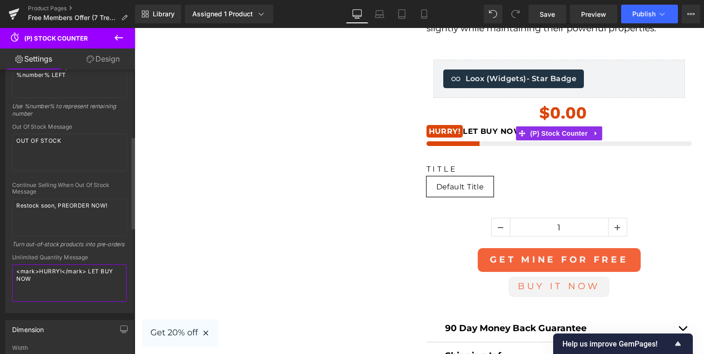
drag, startPoint x: 85, startPoint y: 288, endPoint x: 88, endPoint y: 279, distance: 9.3
click at [88, 279] on textarea "<mark>HURRY!</mark> LET BUY NOW" at bounding box center [69, 282] width 115 height 37
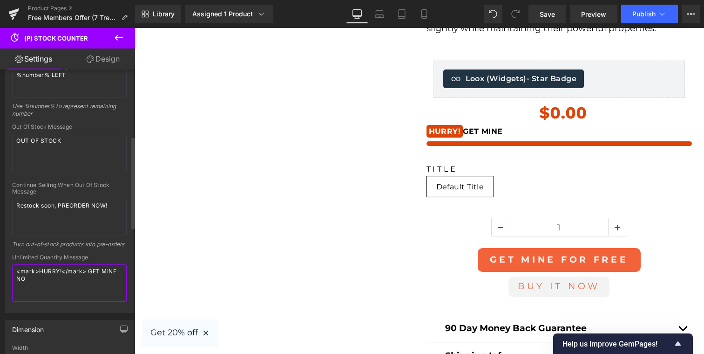
type textarea "<mark>HURRY!</mark> GET MINE NOW"
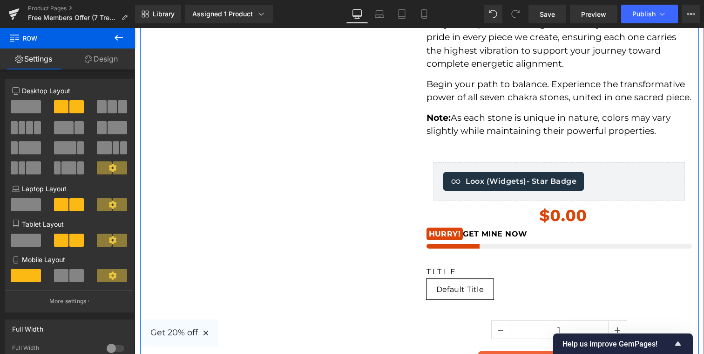
scroll to position [998, 0]
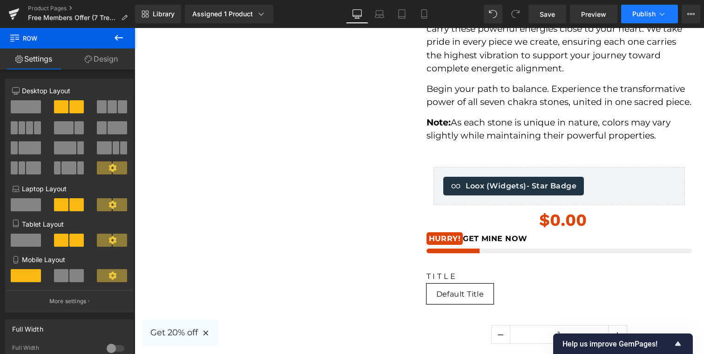
click at [639, 18] on button "Publish" at bounding box center [649, 14] width 57 height 19
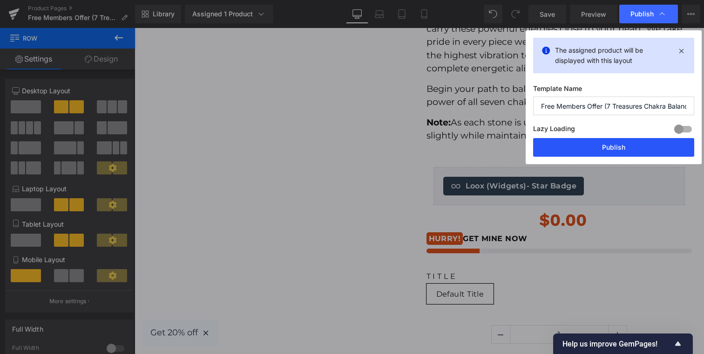
drag, startPoint x: 630, startPoint y: 143, endPoint x: 456, endPoint y: 179, distance: 177.9
click at [630, 143] on button "Publish" at bounding box center [613, 147] width 161 height 19
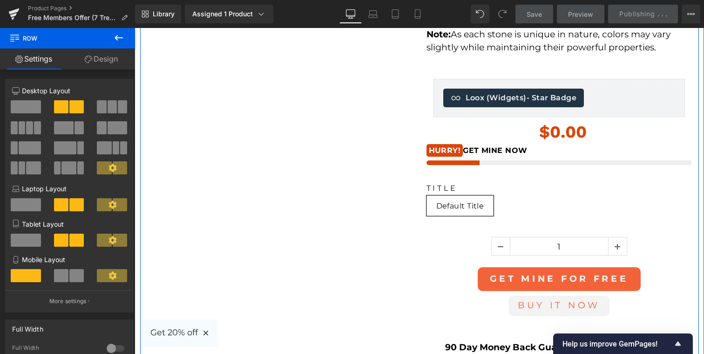
scroll to position [1099, 0]
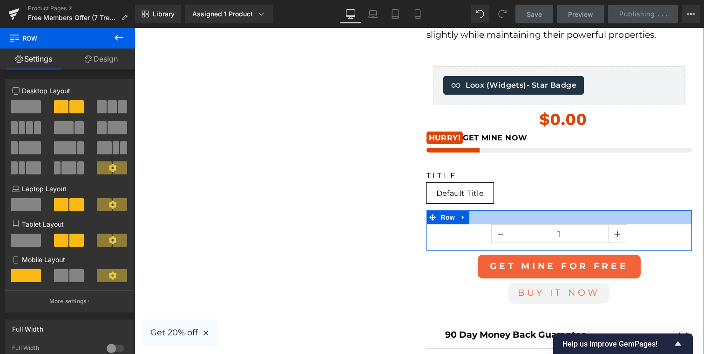
click at [572, 219] on div at bounding box center [559, 217] width 265 height 14
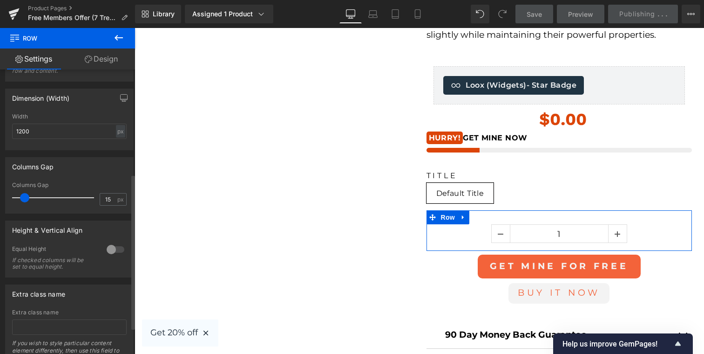
scroll to position [239, 0]
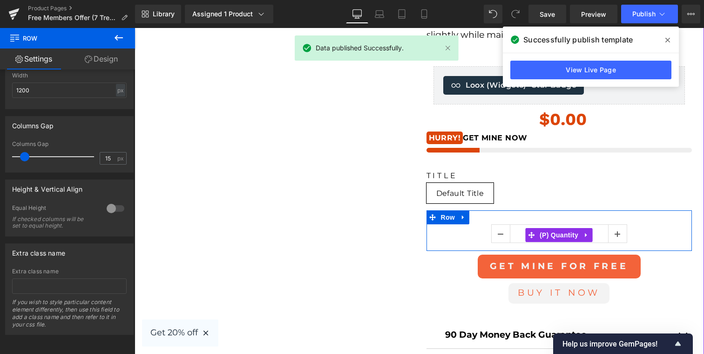
click at [515, 239] on input "1" at bounding box center [560, 234] width 98 height 19
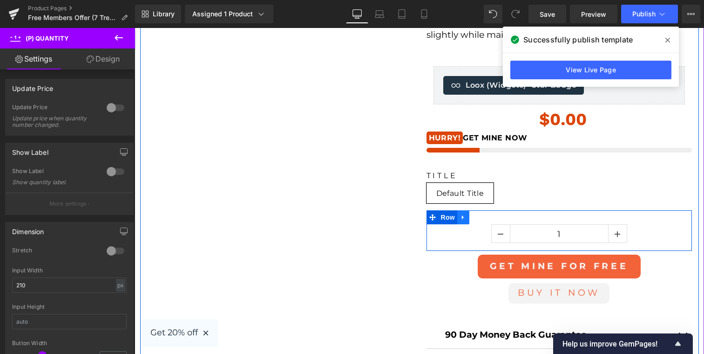
click at [467, 220] on link at bounding box center [463, 217] width 12 height 14
click at [486, 217] on icon at bounding box center [487, 217] width 7 height 7
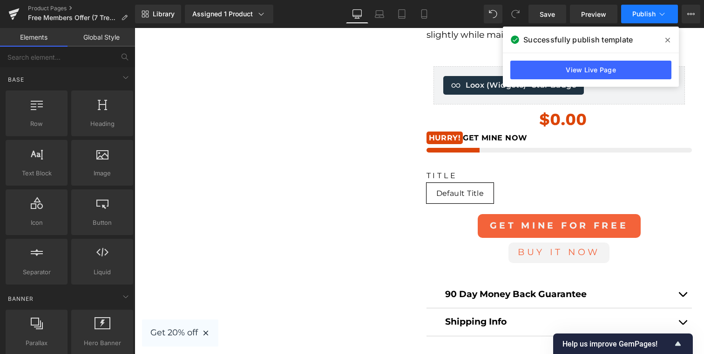
click at [633, 18] on button "Publish" at bounding box center [649, 14] width 57 height 19
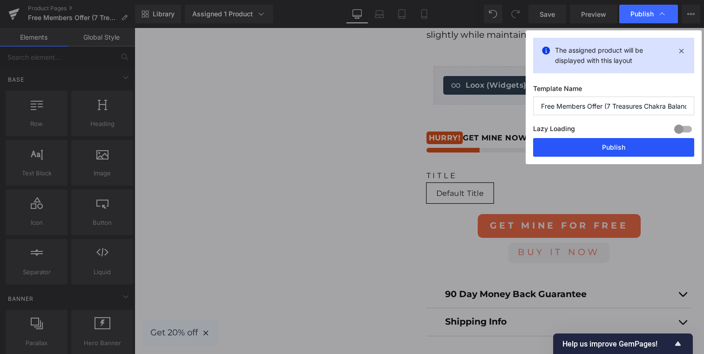
click at [613, 144] on button "Publish" at bounding box center [613, 147] width 161 height 19
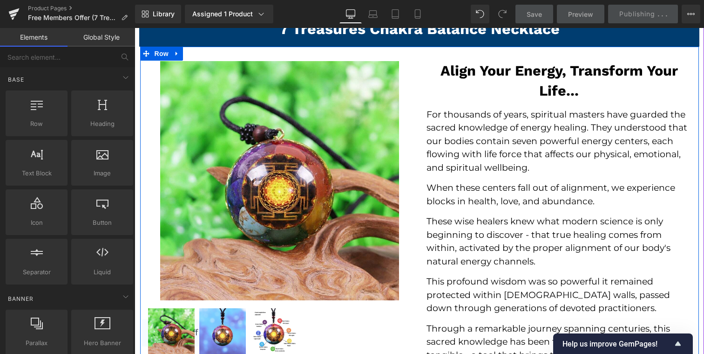
scroll to position [0, 0]
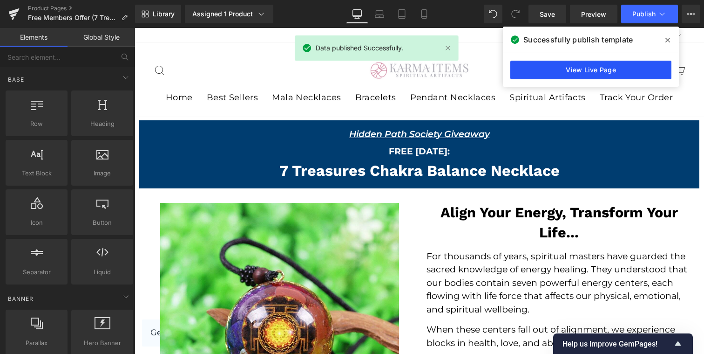
click at [626, 66] on link "View Live Page" at bounding box center [591, 70] width 161 height 19
